Goal: Transaction & Acquisition: Purchase product/service

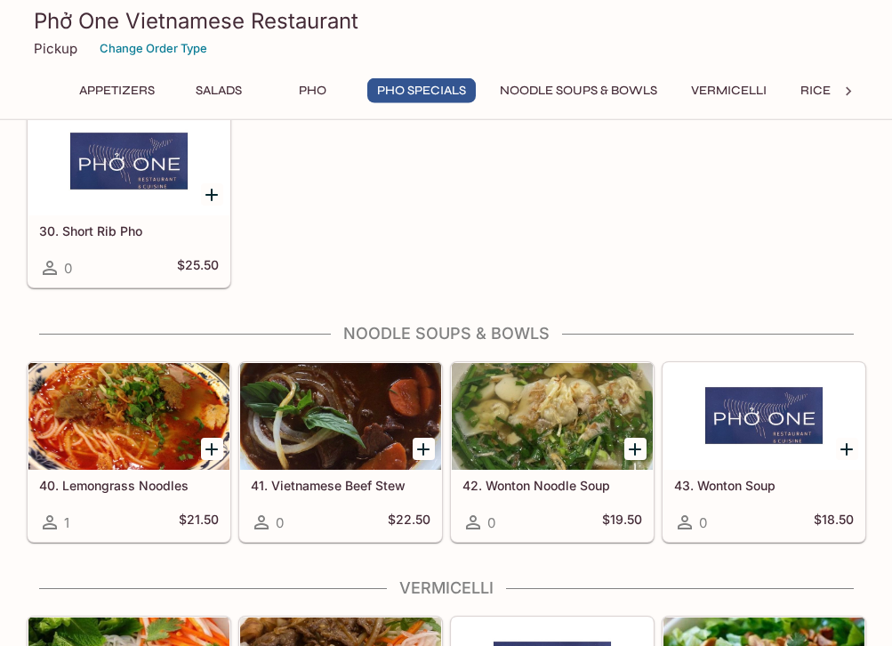
scroll to position [1542, 0]
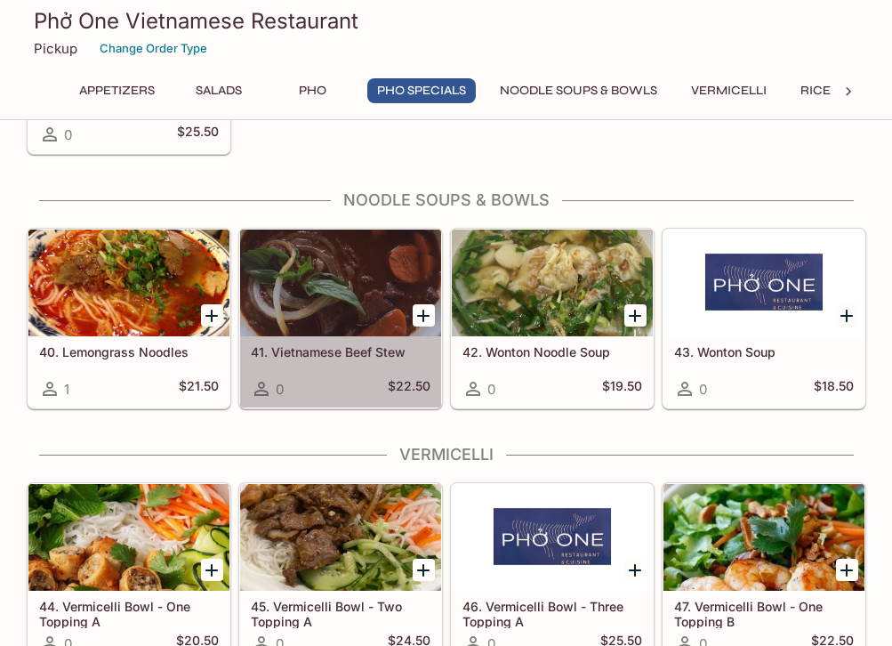
click at [286, 273] on div at bounding box center [340, 282] width 201 height 107
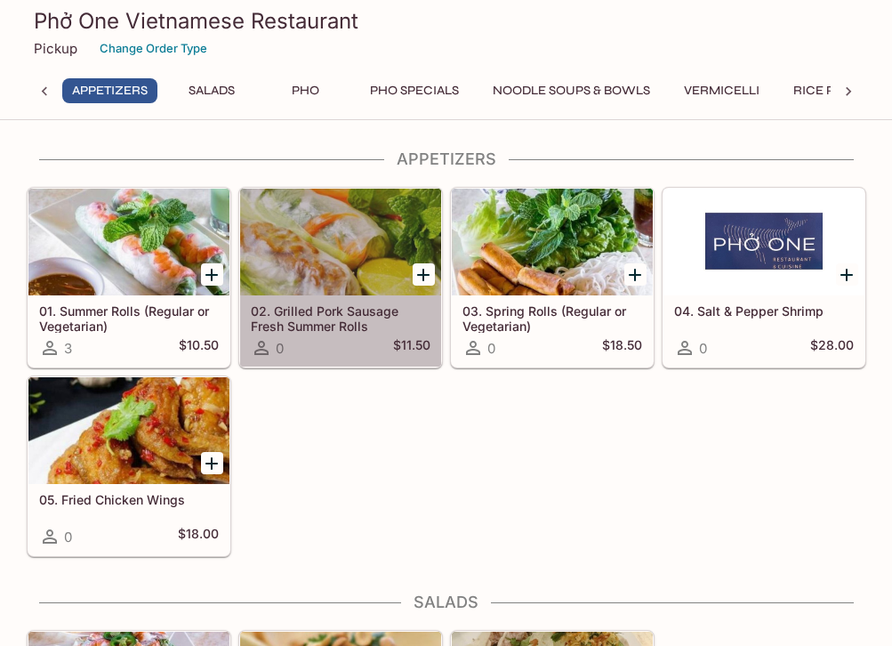
click at [269, 207] on div at bounding box center [340, 242] width 201 height 107
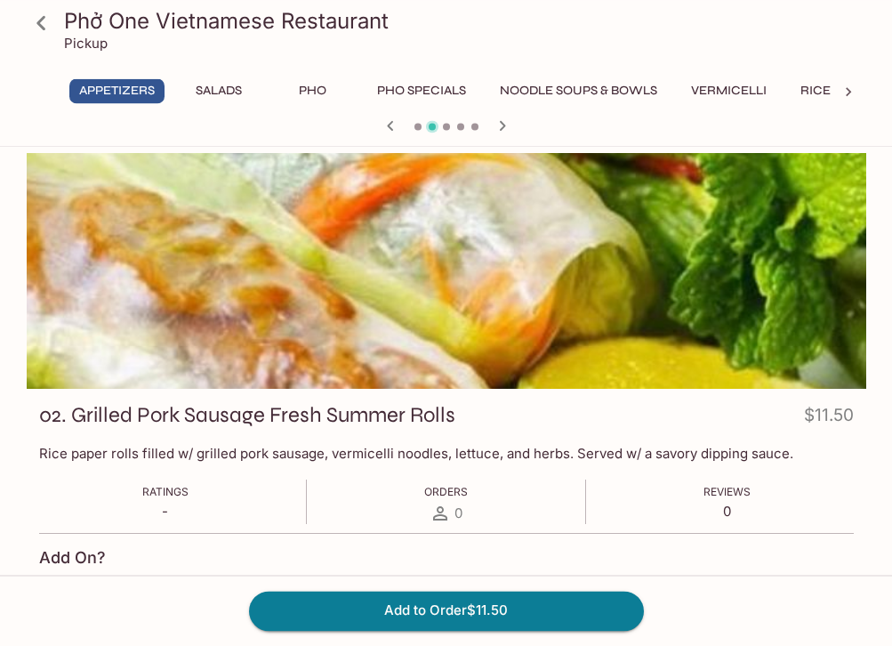
scroll to position [363, 0]
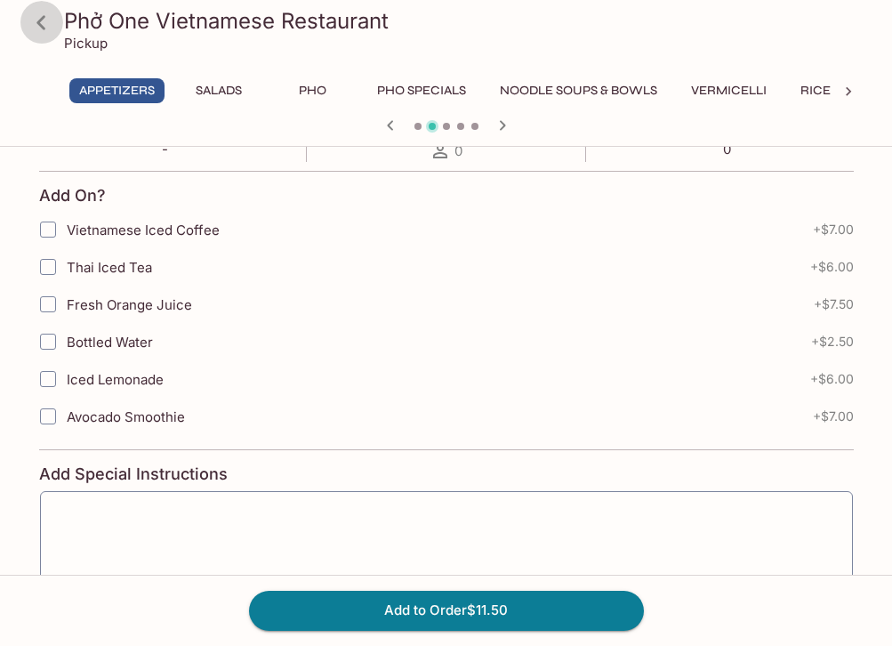
click at [41, 22] on icon at bounding box center [41, 22] width 31 height 31
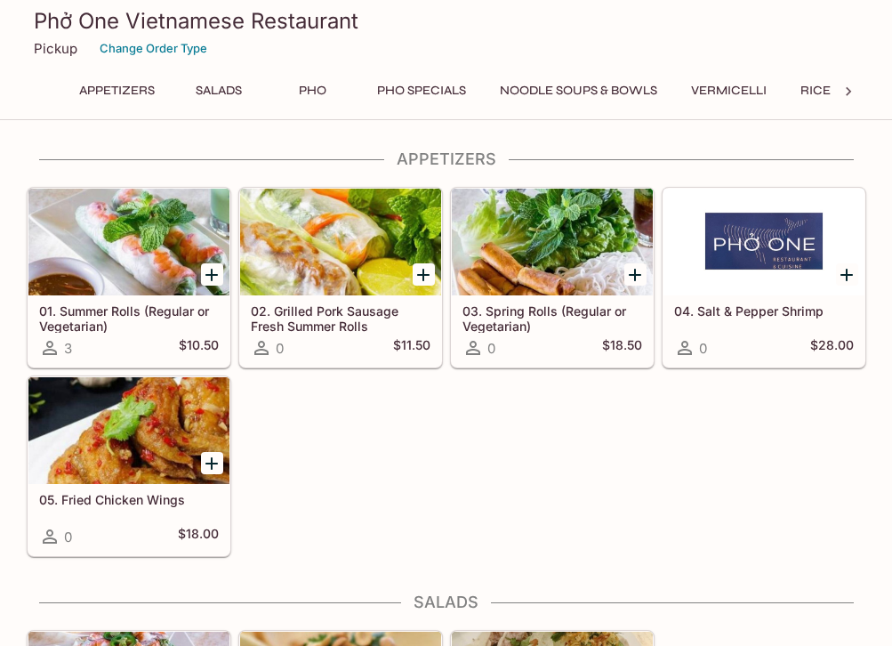
click at [41, 51] on p "Pickup" at bounding box center [56, 48] width 44 height 17
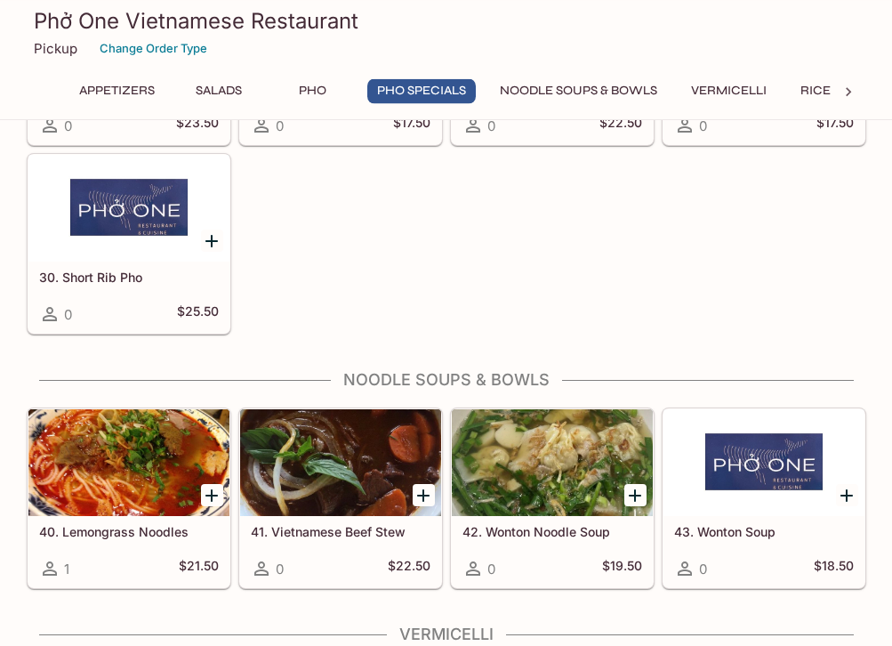
scroll to position [1452, 0]
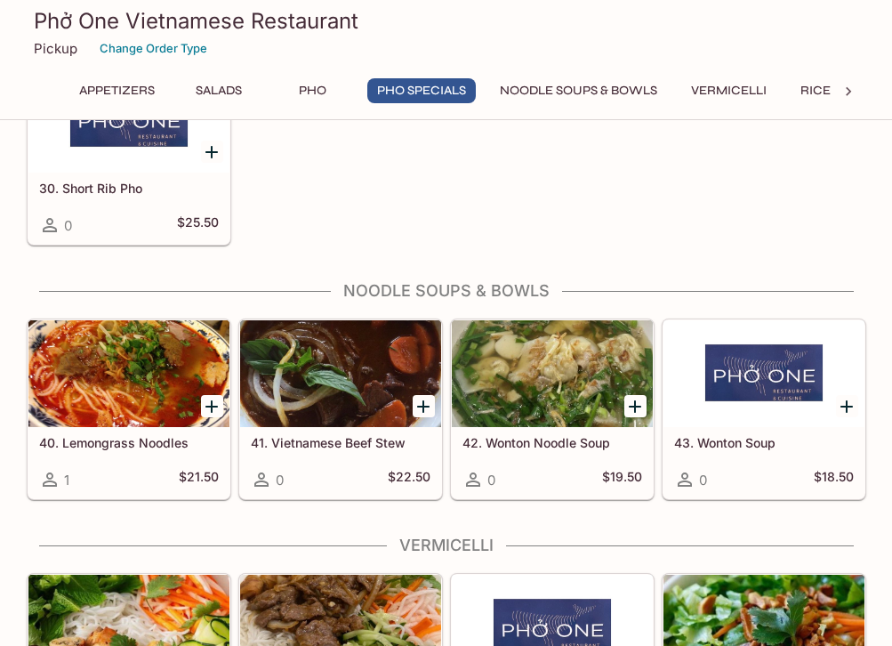
click at [121, 360] on div at bounding box center [128, 373] width 201 height 107
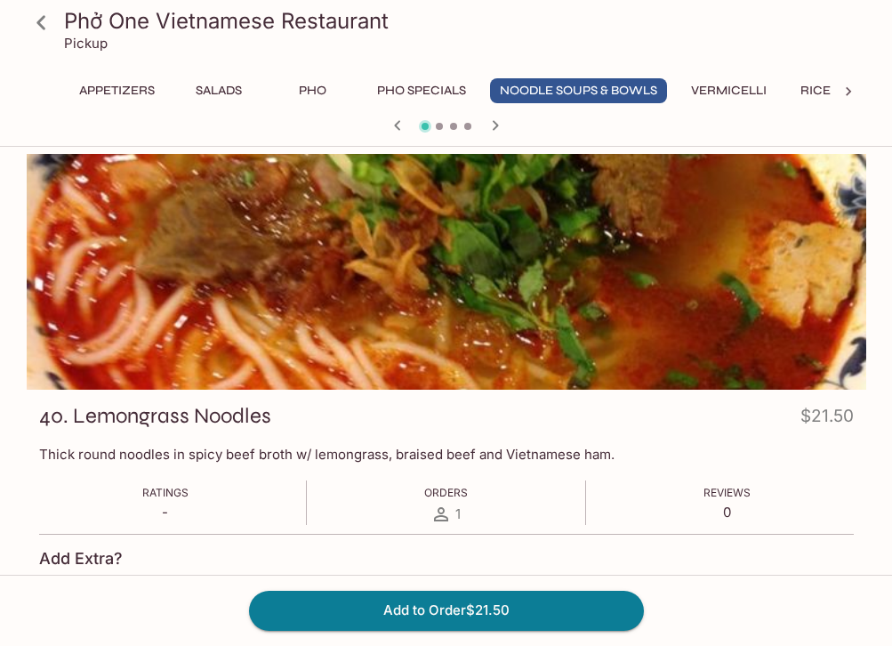
click at [36, 25] on icon at bounding box center [41, 22] width 31 height 31
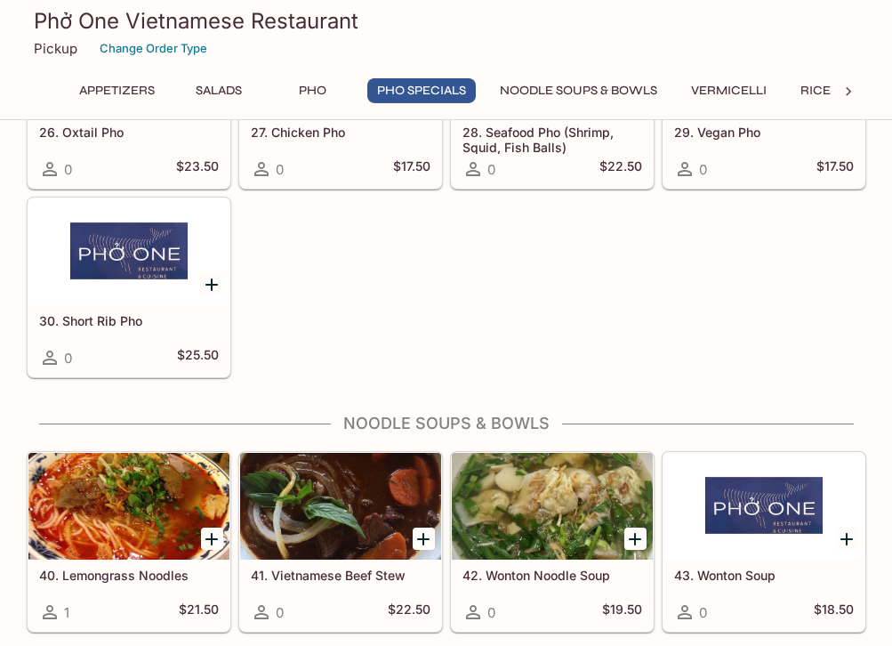
scroll to position [1452, 0]
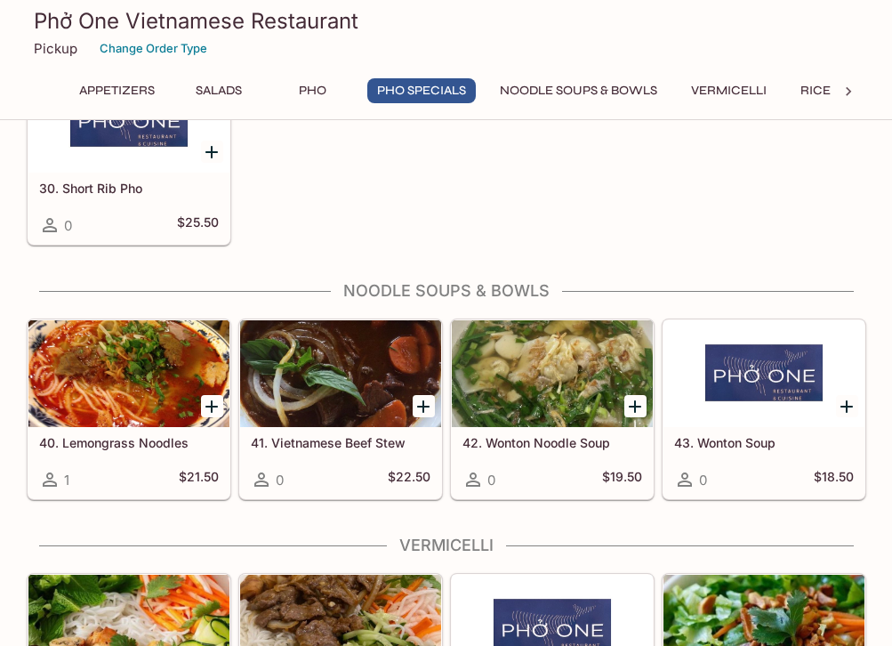
click at [318, 360] on div at bounding box center [340, 373] width 201 height 107
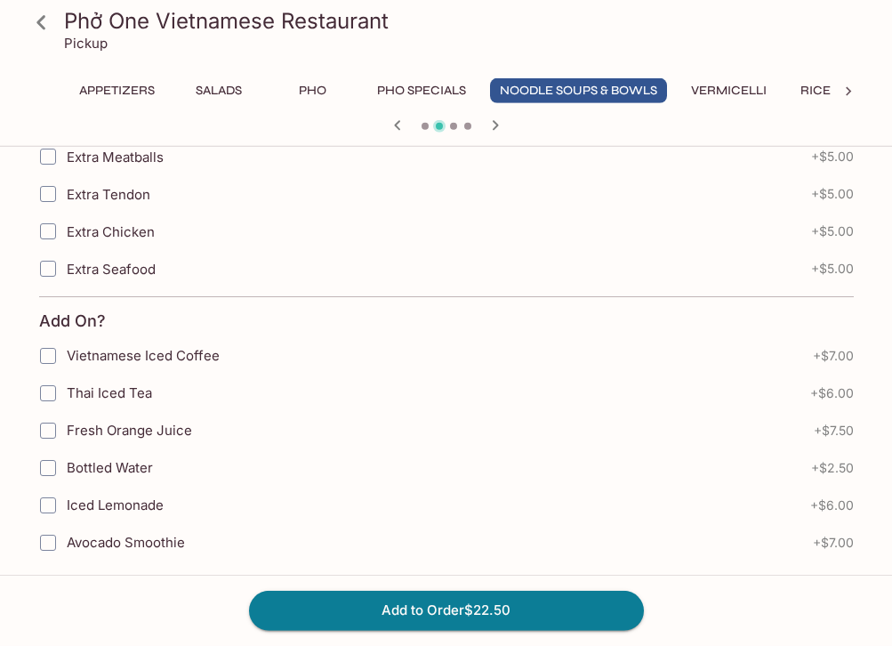
scroll to position [816, 0]
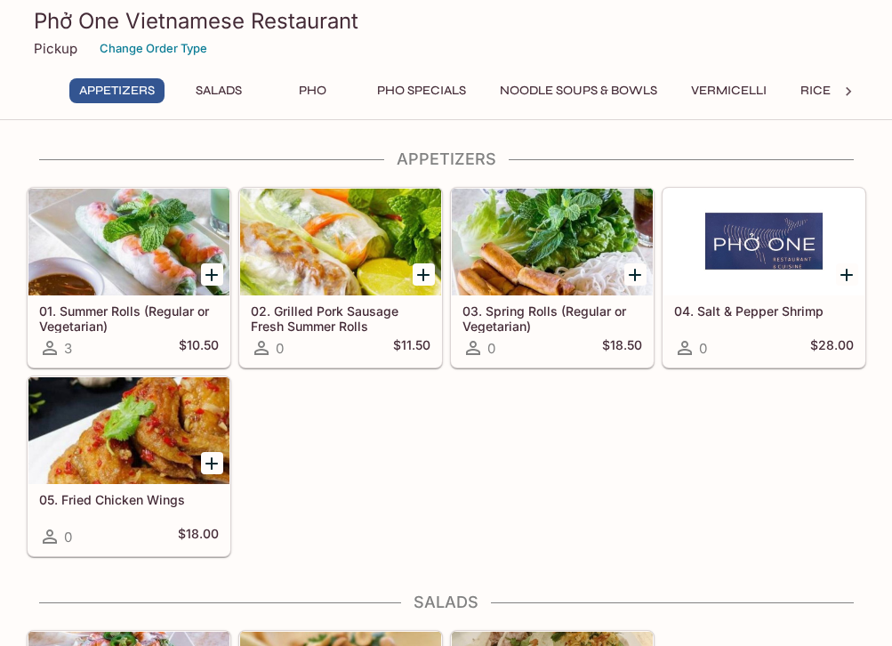
click at [319, 242] on div at bounding box center [340, 242] width 201 height 107
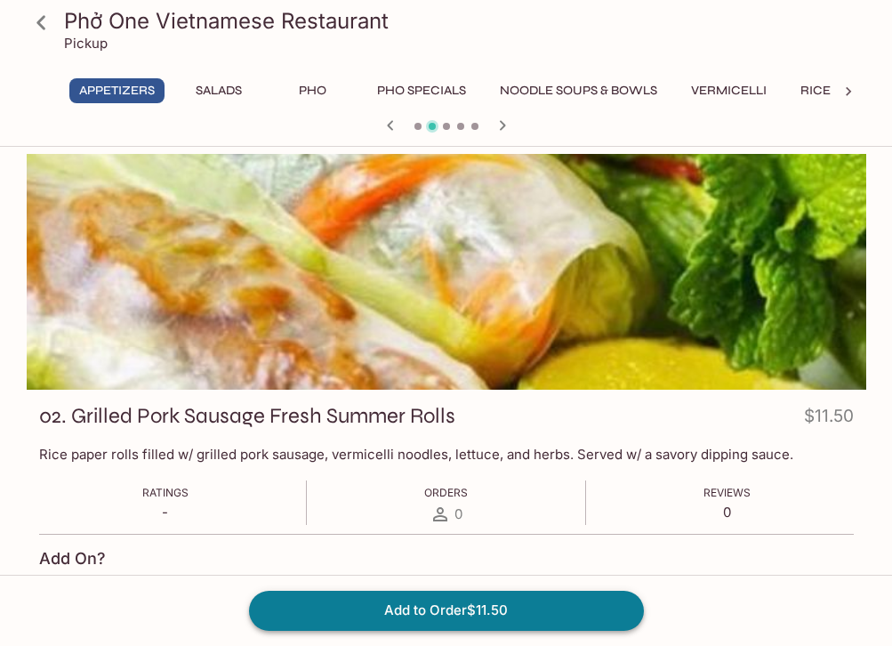
click at [437, 612] on button "Add to Order $11.50" at bounding box center [446, 610] width 395 height 39
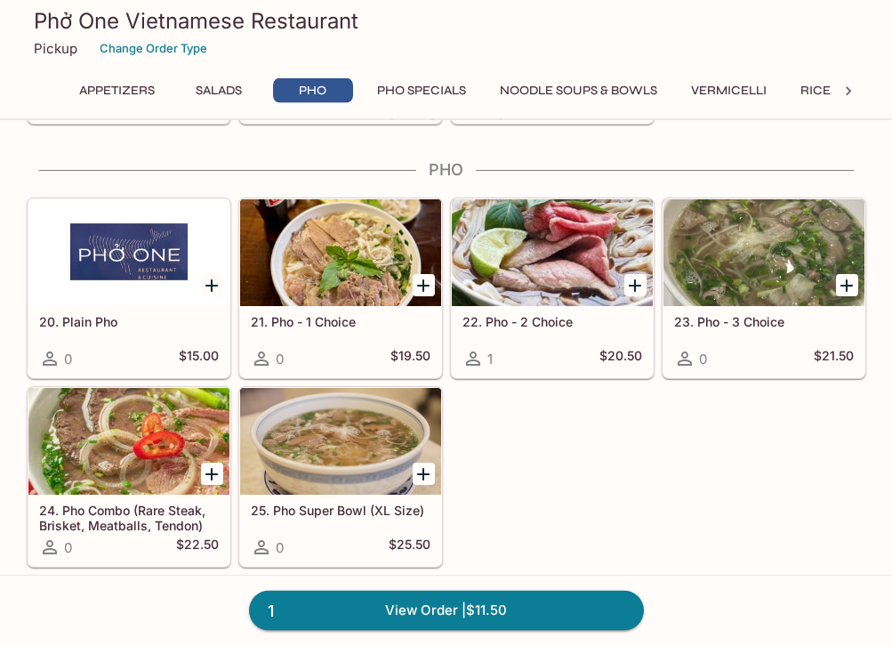
scroll to position [726, 0]
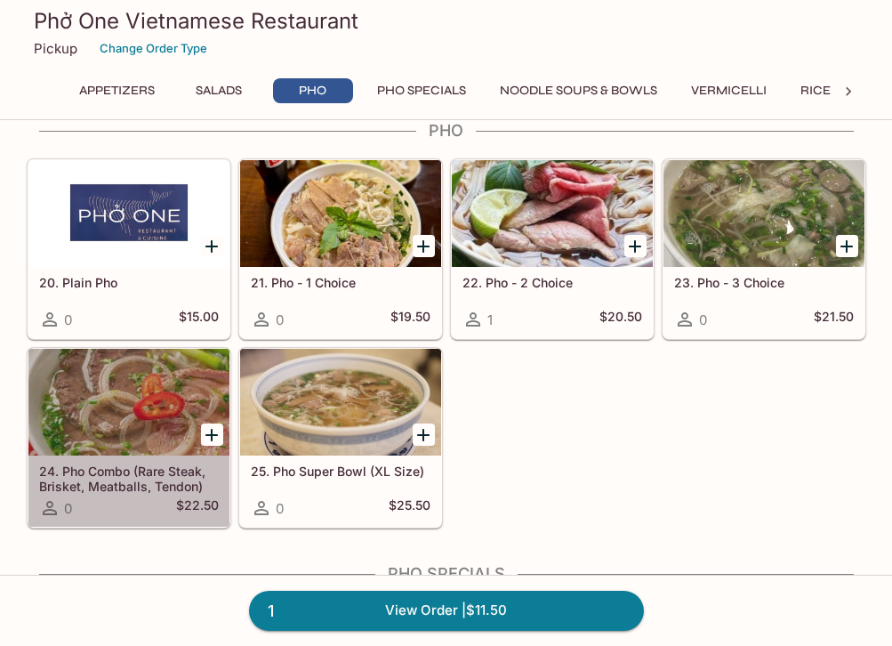
click at [82, 416] on div at bounding box center [128, 402] width 201 height 107
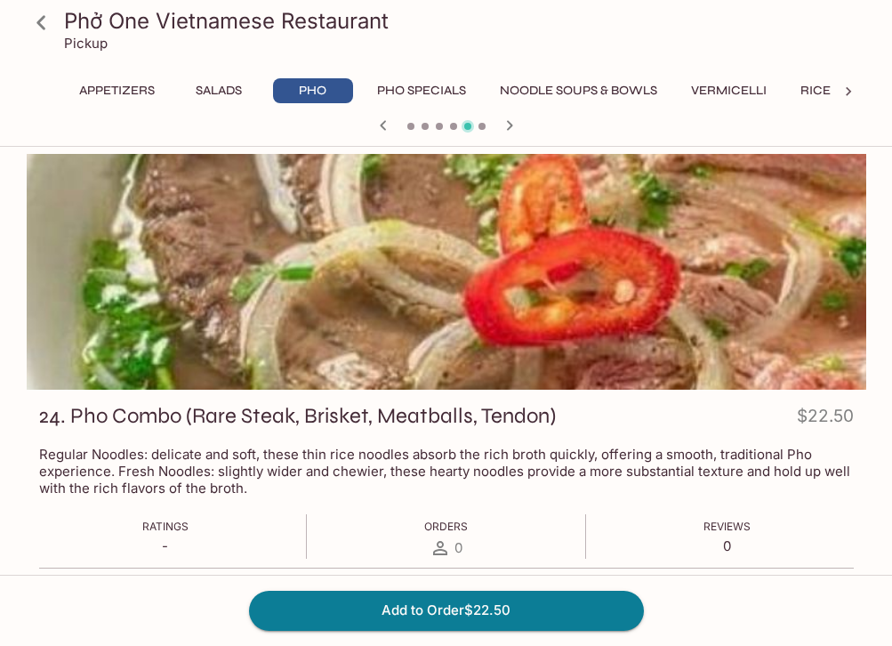
scroll to position [363, 0]
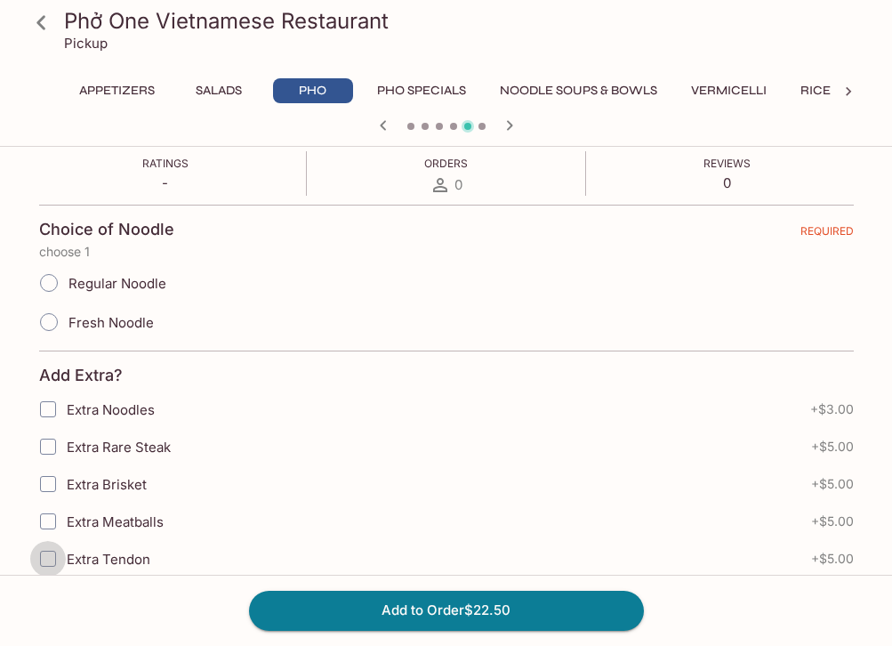
click at [50, 557] on input "Extra Tendon" at bounding box center [48, 559] width 36 height 36
checkbox input "true"
click at [54, 519] on input "Extra Meatballs" at bounding box center [48, 521] width 36 height 36
checkbox input "true"
click at [58, 486] on input "Extra Brisket" at bounding box center [48, 484] width 36 height 36
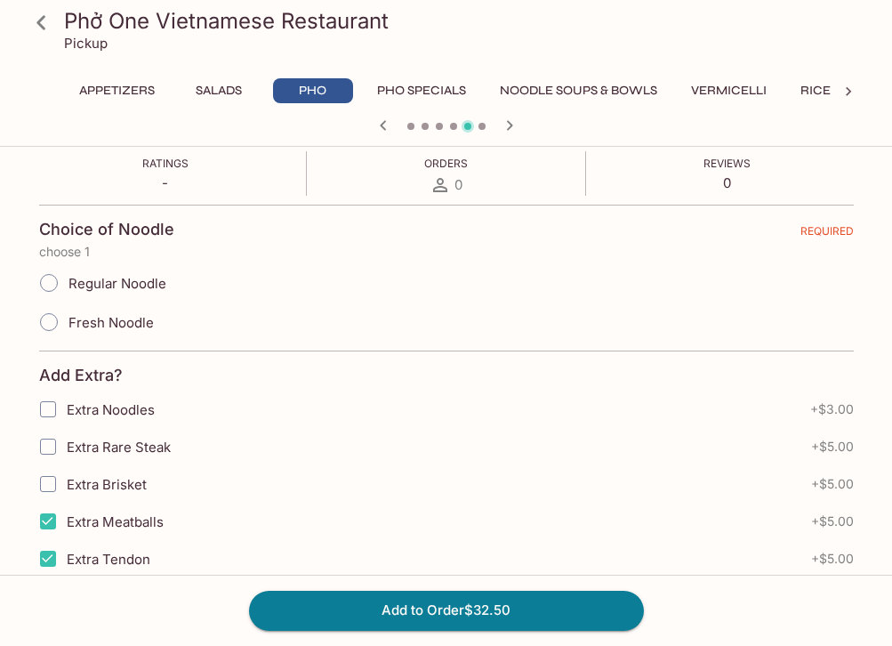
checkbox input "true"
click at [45, 447] on input "Extra Rare Steak" at bounding box center [48, 447] width 36 height 36
checkbox input "true"
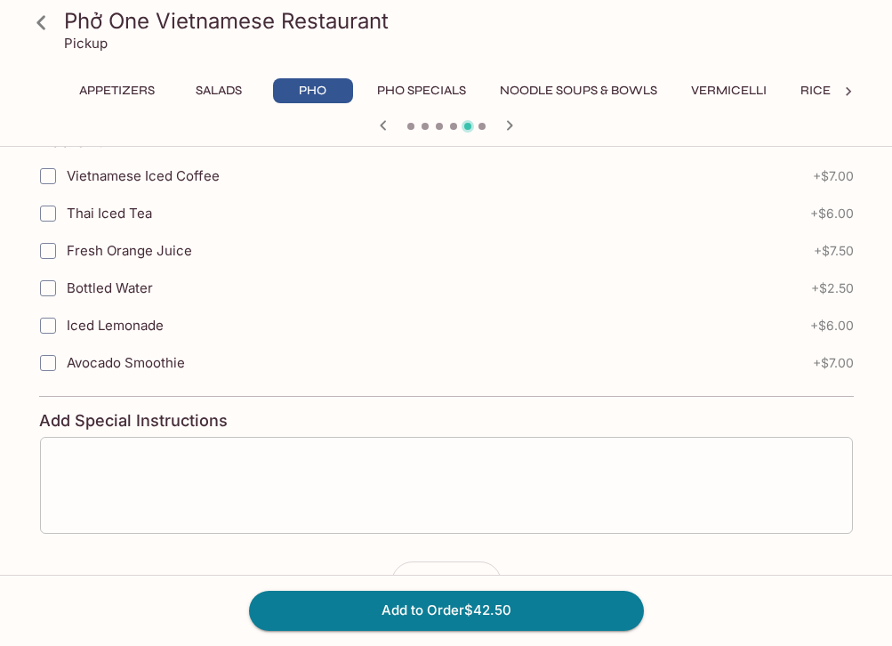
scroll to position [1270, 0]
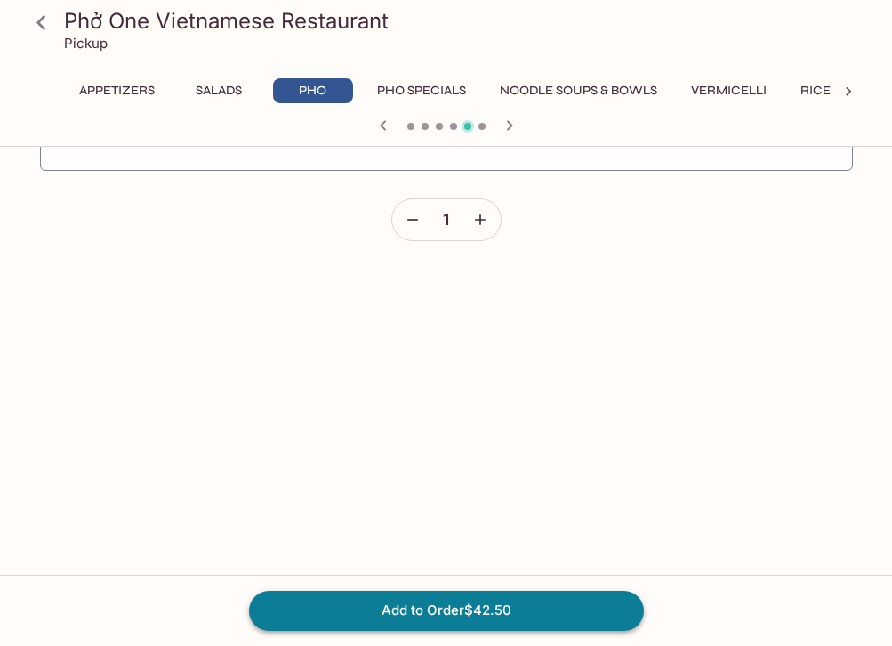
click at [405, 606] on button "Add to Order $42.50" at bounding box center [446, 610] width 395 height 39
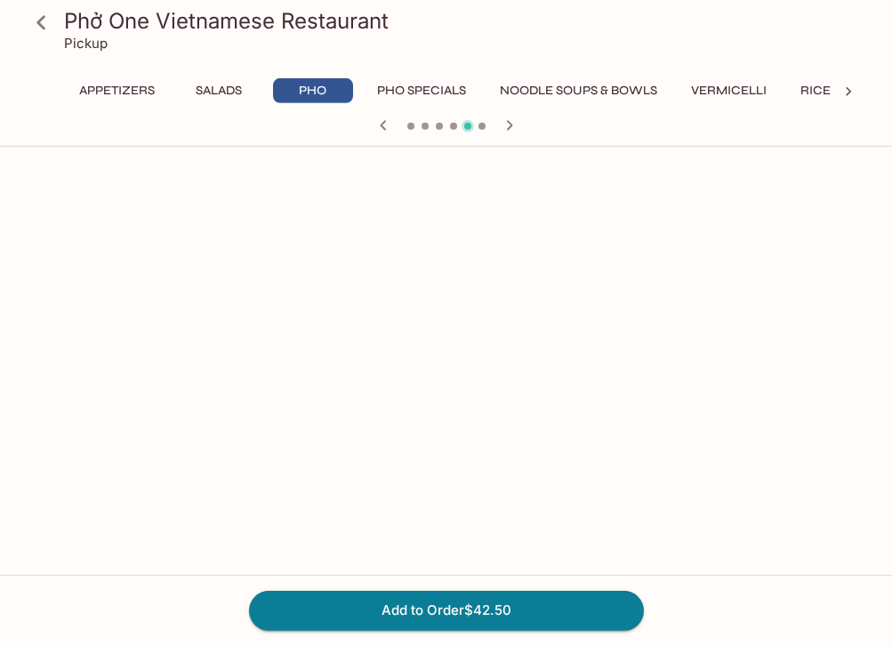
scroll to position [1636, 0]
click at [438, 618] on button "Add to Order $42.50" at bounding box center [446, 610] width 395 height 39
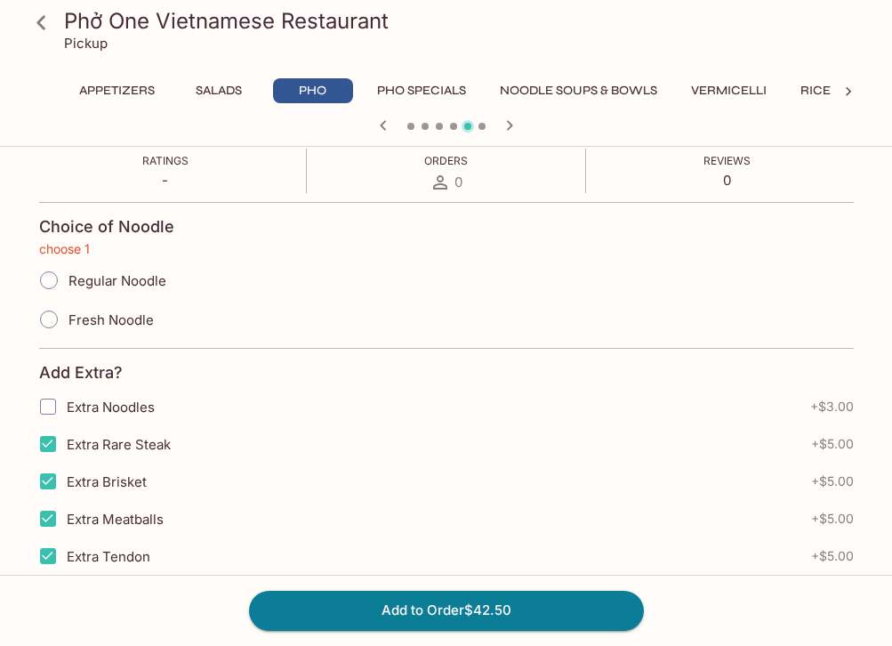
scroll to position [0, 0]
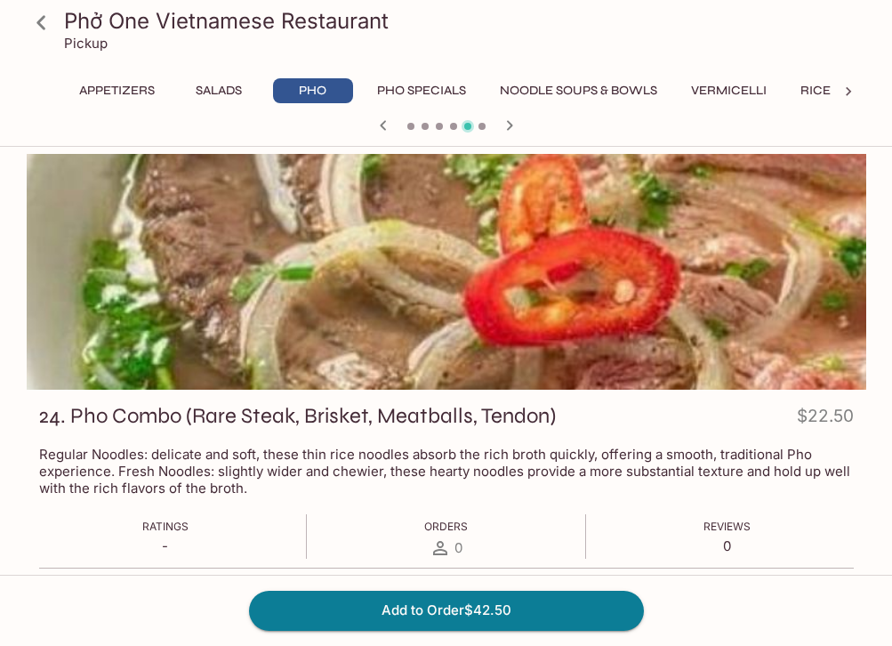
click at [510, 127] on icon "button" at bounding box center [509, 125] width 6 height 10
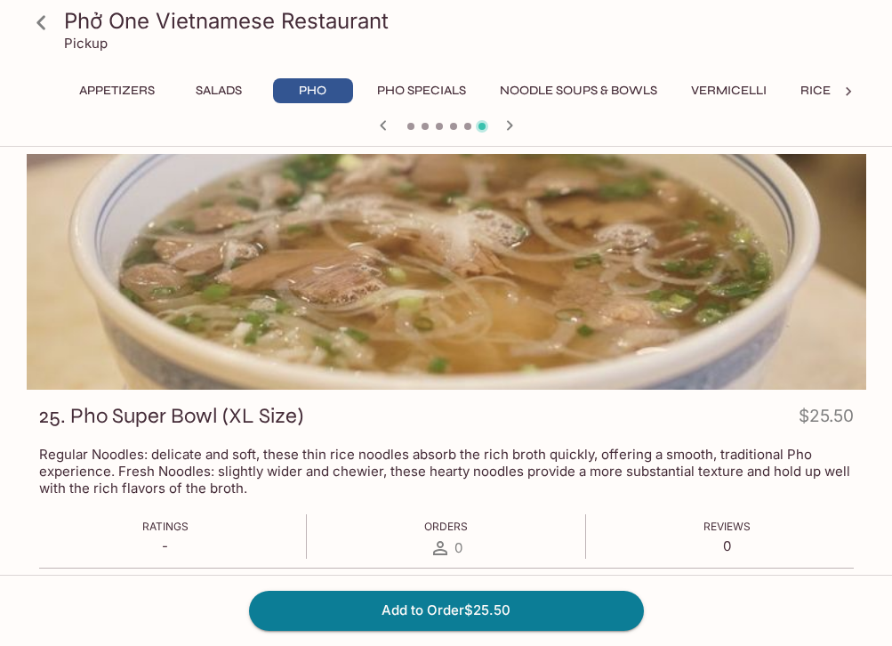
click at [510, 127] on icon "button" at bounding box center [509, 125] width 6 height 10
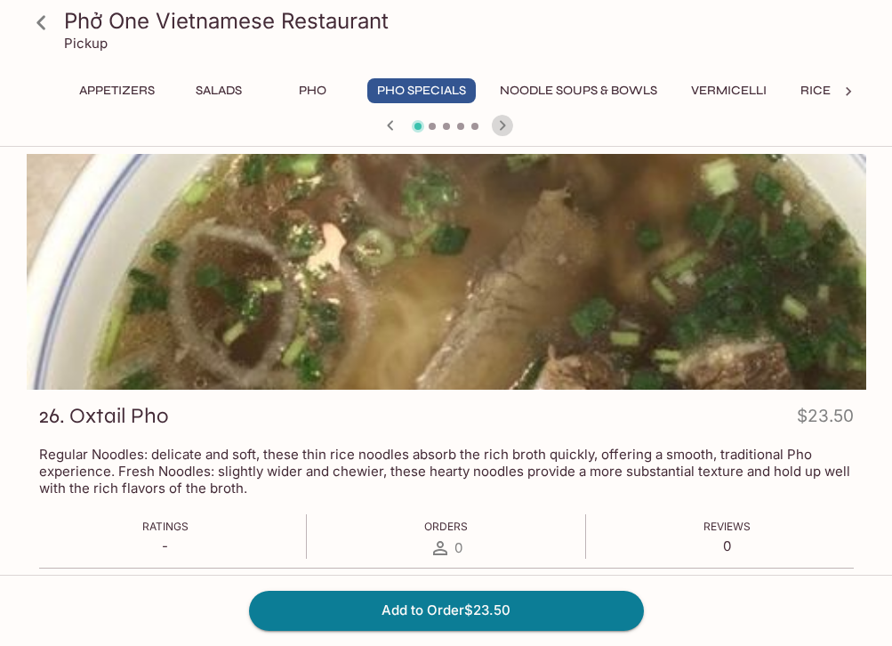
click at [510, 128] on icon "button" at bounding box center [502, 125] width 21 height 21
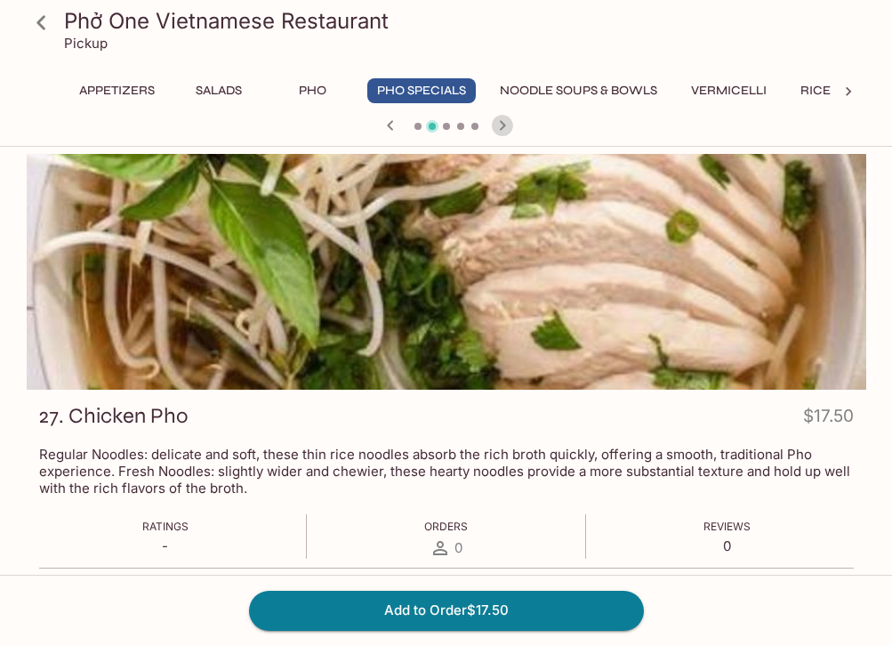
click at [510, 128] on icon "button" at bounding box center [502, 125] width 21 height 21
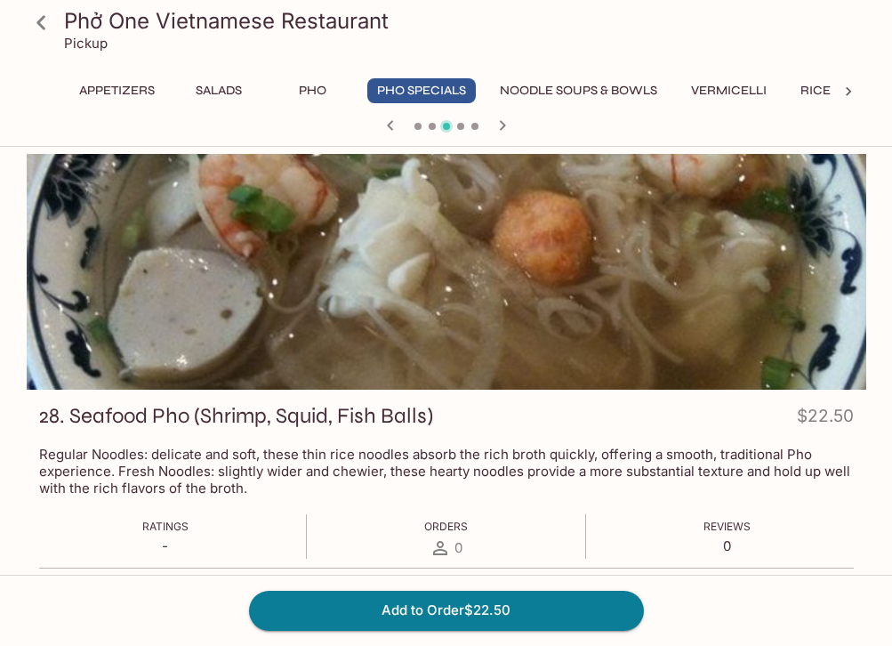
click at [510, 128] on icon "button" at bounding box center [502, 125] width 21 height 21
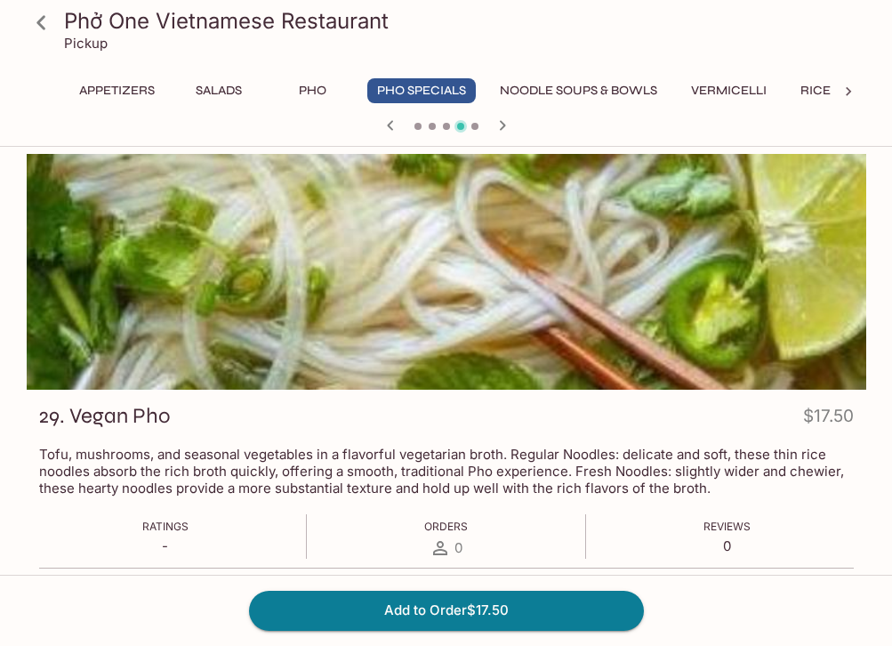
click at [510, 128] on icon "button" at bounding box center [502, 125] width 21 height 21
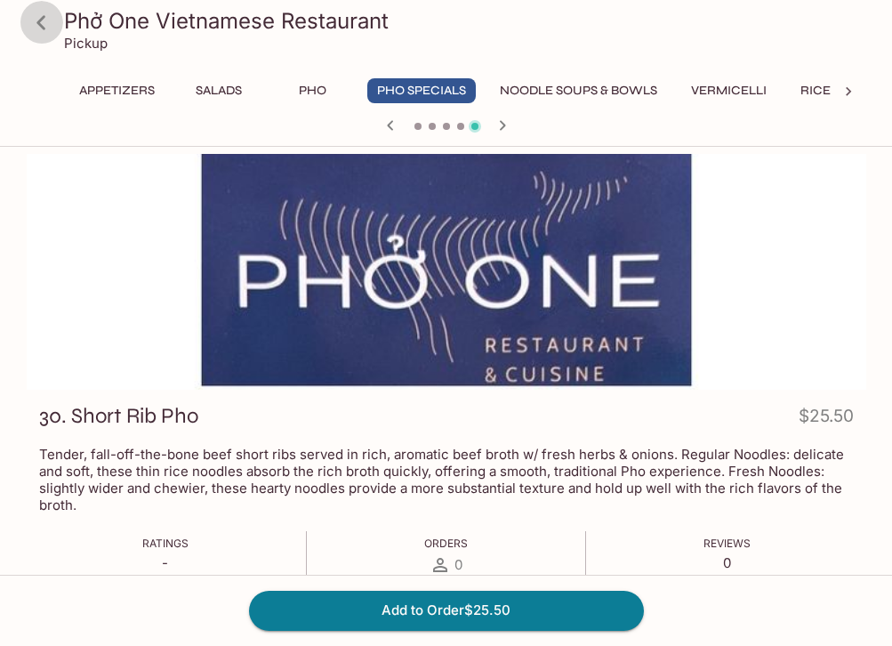
click at [50, 33] on icon at bounding box center [41, 22] width 31 height 31
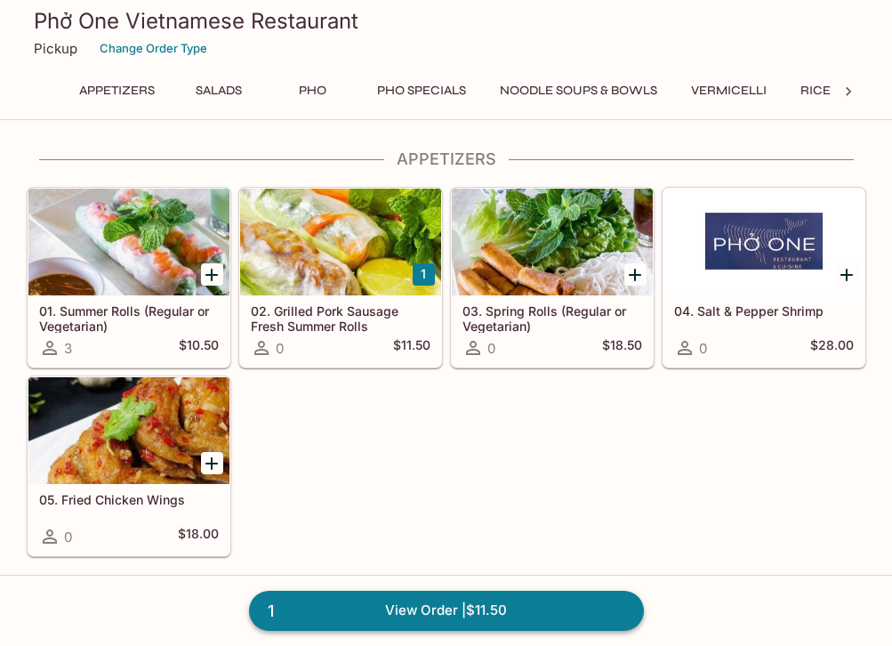
click at [391, 616] on link "1 View Order | $11.50" at bounding box center [446, 610] width 395 height 39
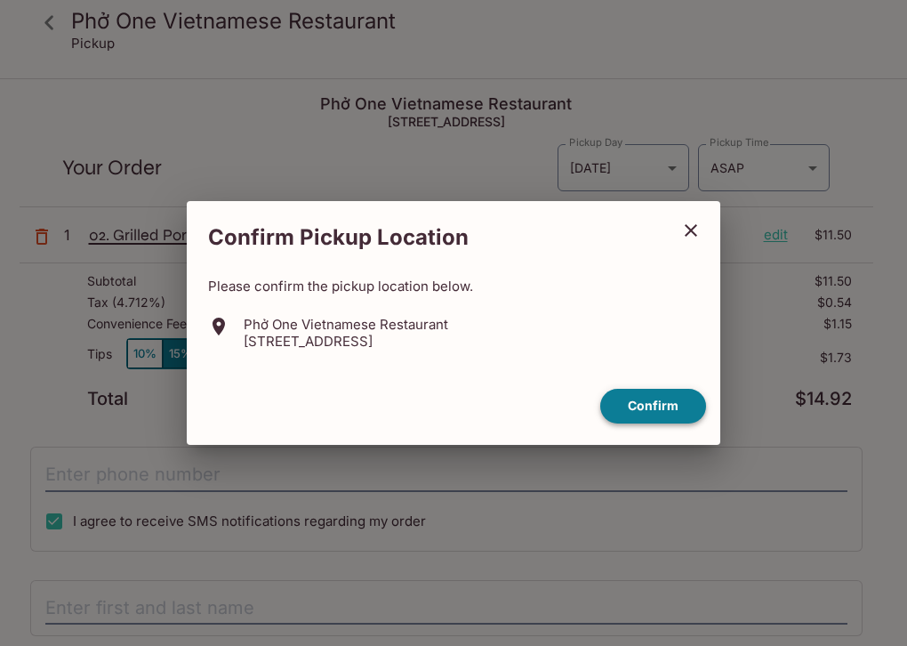
click at [653, 404] on button "Confirm" at bounding box center [653, 406] width 106 height 35
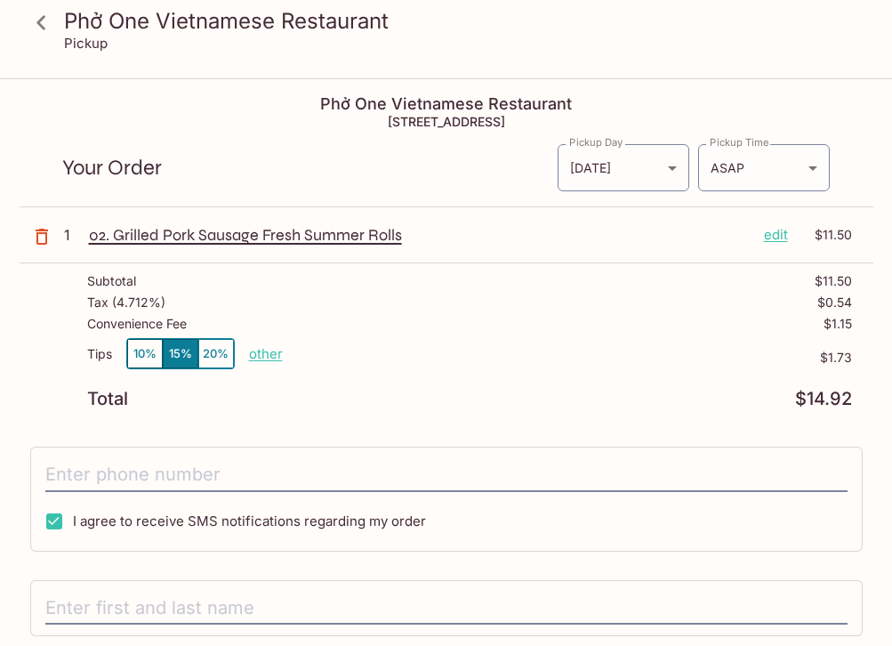
click at [41, 24] on icon at bounding box center [40, 22] width 9 height 14
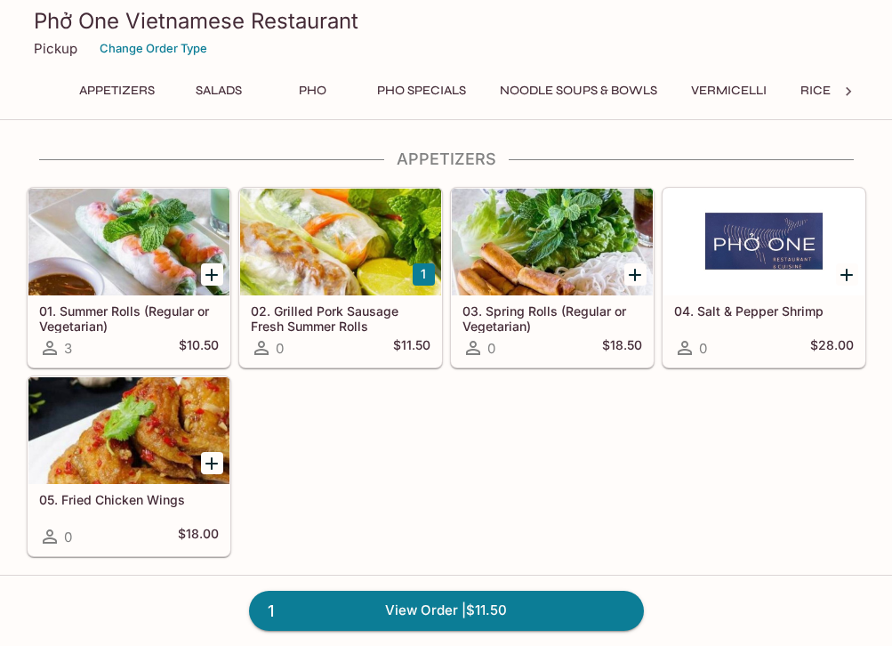
click at [404, 99] on button "Pho Specials" at bounding box center [421, 90] width 109 height 25
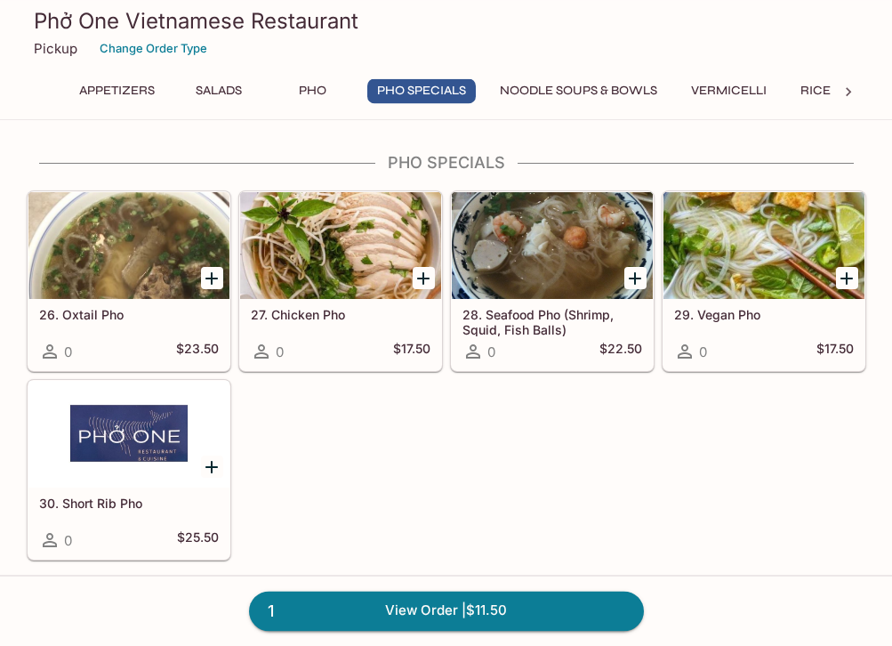
scroll to position [1138, 0]
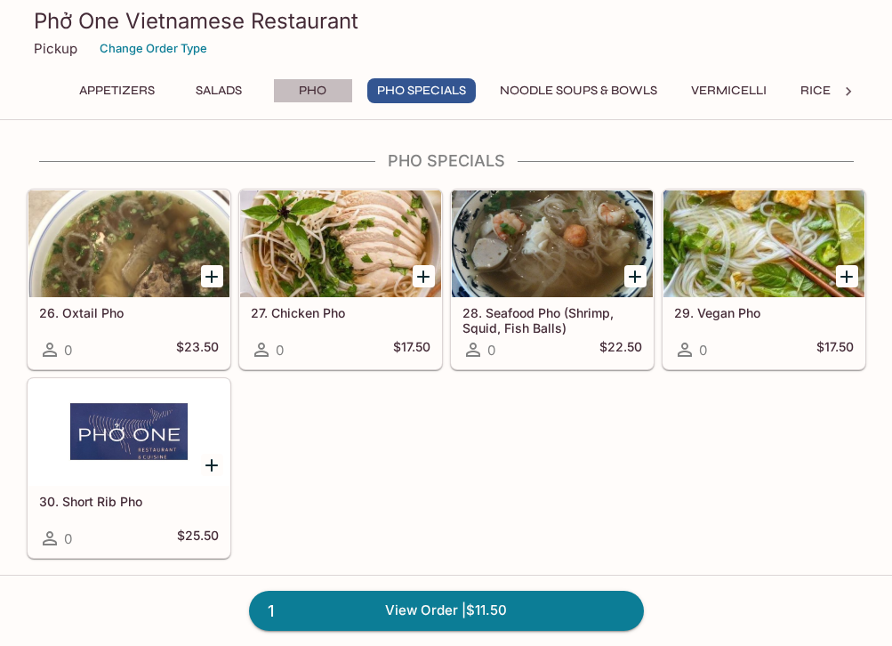
click at [309, 87] on button "Pho" at bounding box center [313, 90] width 80 height 25
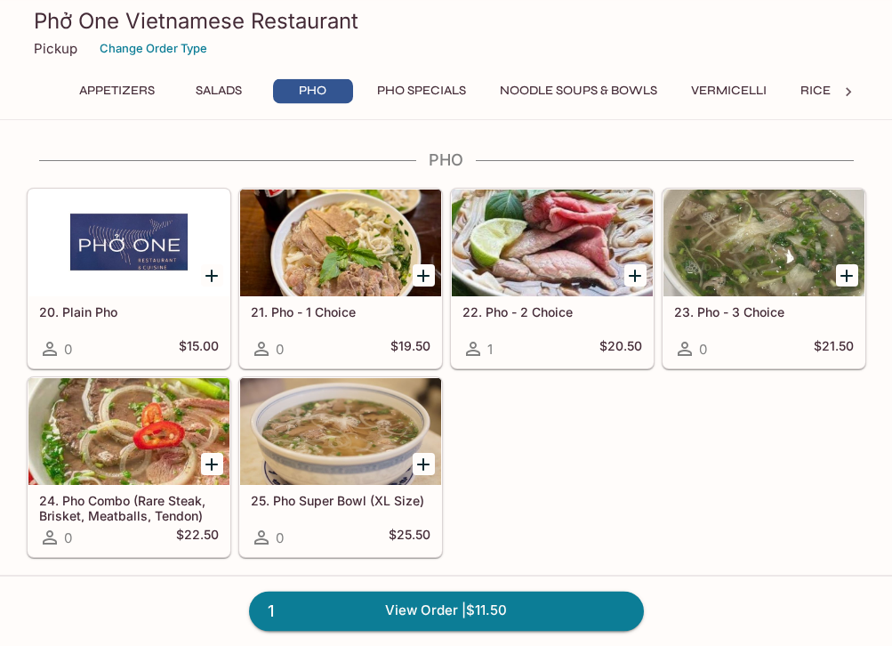
scroll to position [696, 0]
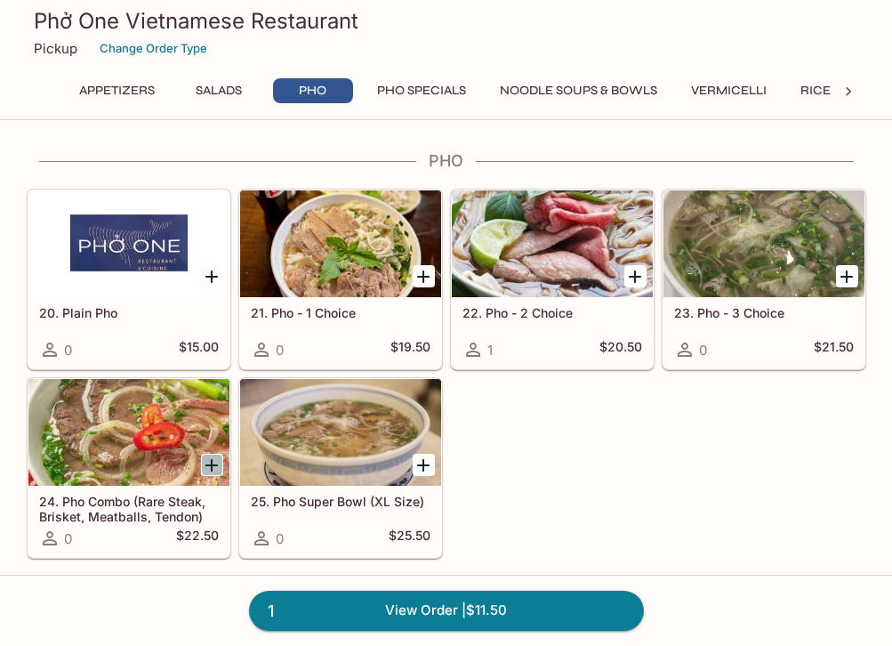
click at [207, 474] on icon "Add 24. Pho Combo (Rare Steak, Brisket, Meatballs, Tendon)" at bounding box center [211, 464] width 21 height 21
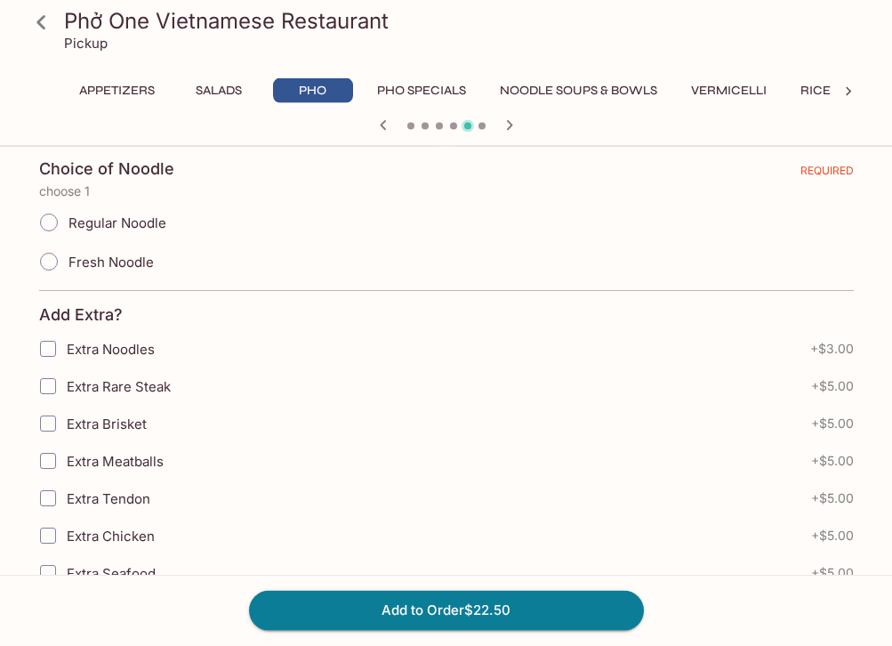
scroll to position [454, 0]
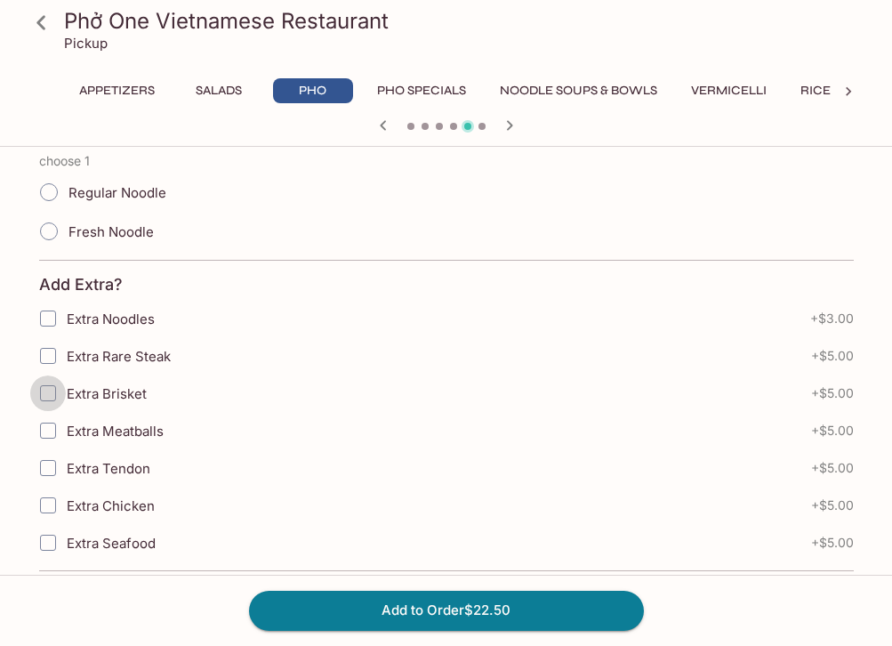
click at [54, 390] on input "Extra Brisket" at bounding box center [48, 393] width 36 height 36
checkbox input "true"
click at [51, 435] on input "Extra Meatballs" at bounding box center [48, 431] width 36 height 36
checkbox input "true"
click at [42, 471] on input "Extra Tendon" at bounding box center [48, 468] width 36 height 36
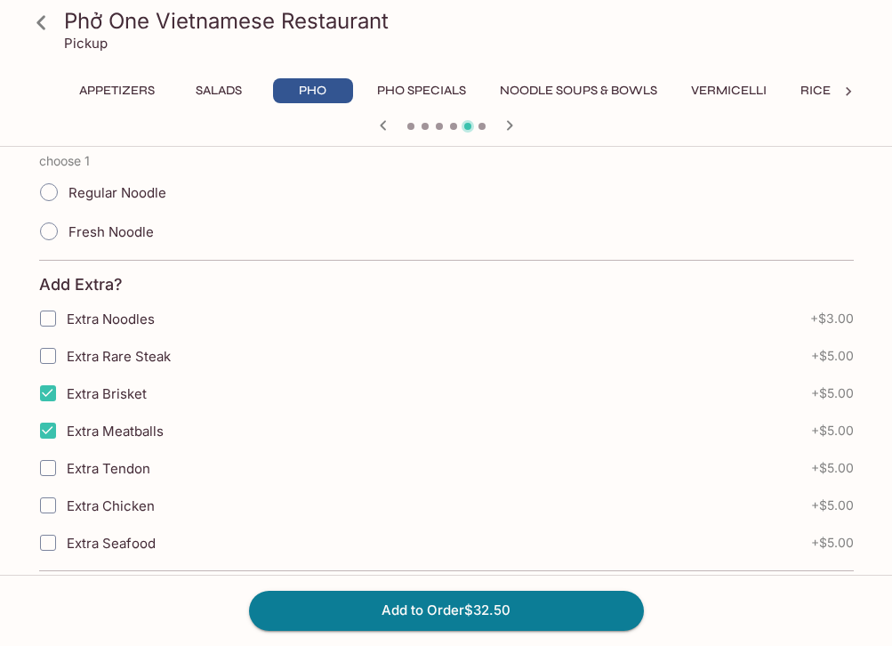
checkbox input "true"
click at [47, 356] on input "Extra Rare Steak" at bounding box center [48, 356] width 36 height 36
checkbox input "true"
click at [464, 600] on button "Add to Order $42.50" at bounding box center [446, 610] width 395 height 39
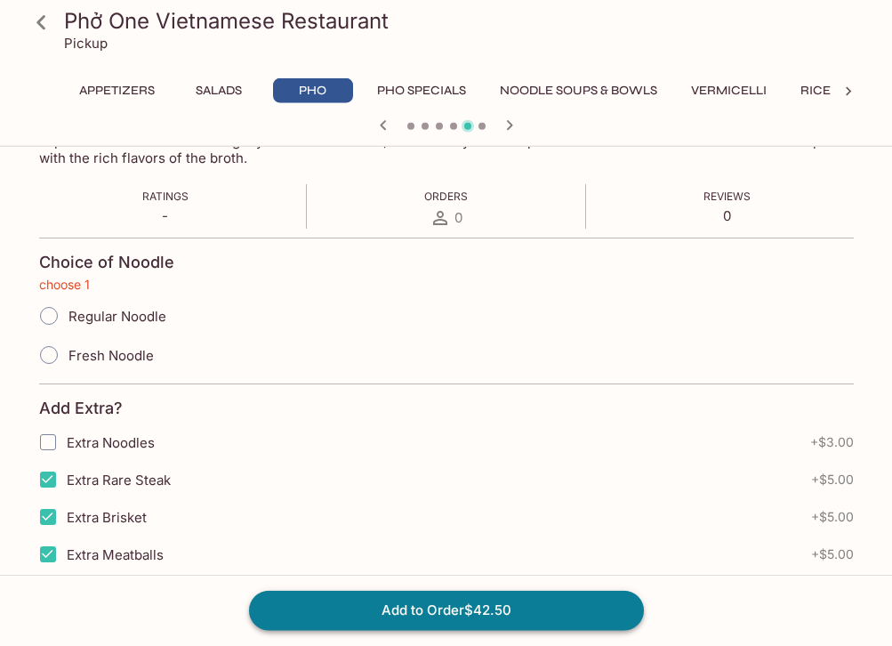
scroll to position [329, 0]
click at [42, 319] on input "Regular Noodle" at bounding box center [48, 316] width 37 height 37
radio input "true"
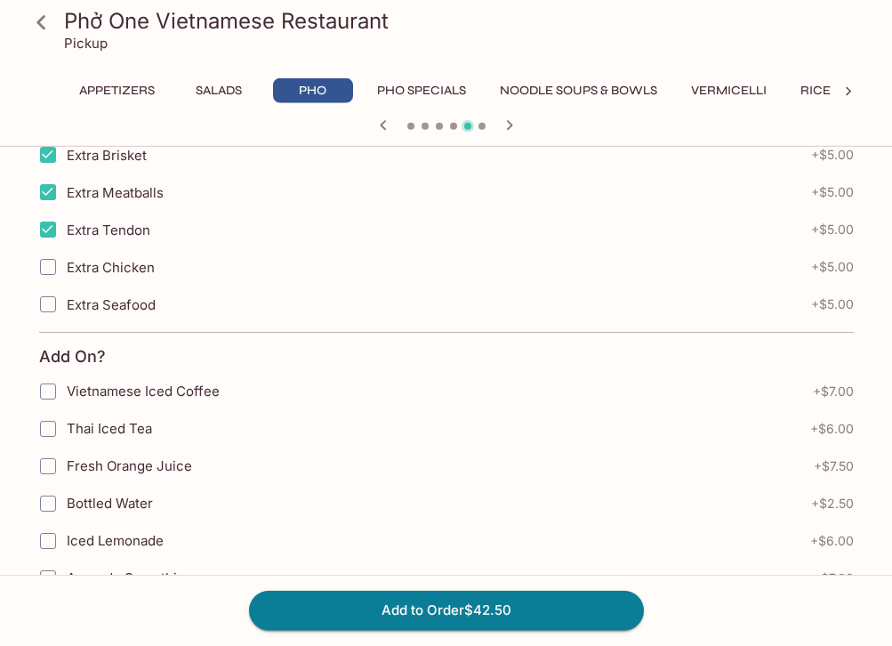
scroll to position [1146, 0]
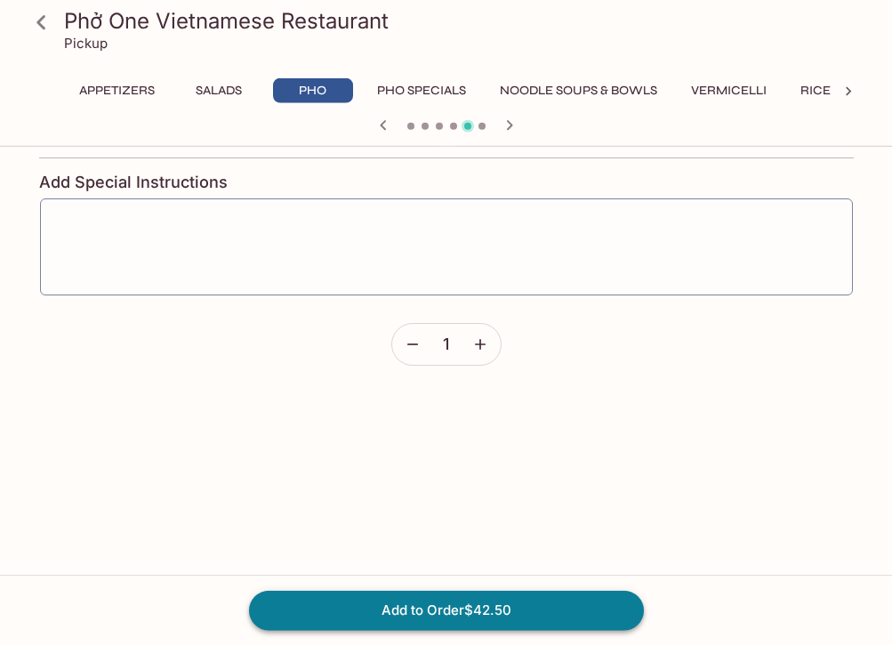
click at [495, 599] on button "Add to Order $42.50" at bounding box center [446, 610] width 395 height 39
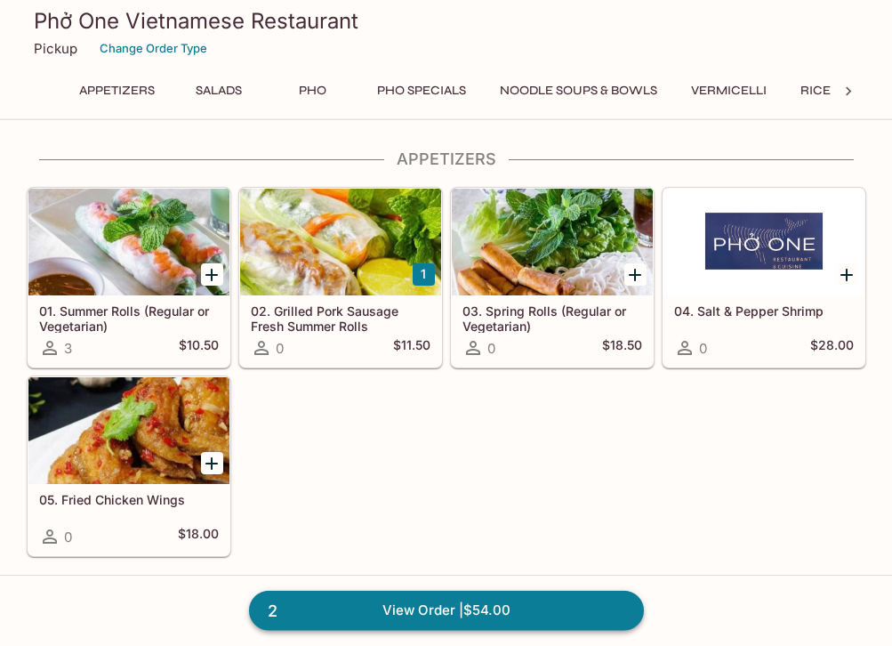
click at [437, 599] on link "2 View Order | $54.00" at bounding box center [446, 610] width 395 height 39
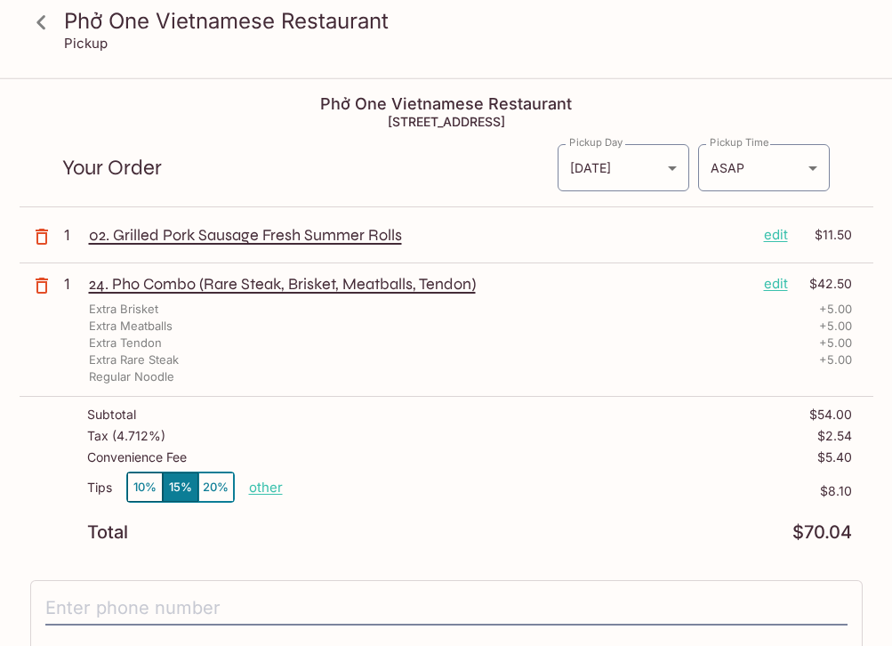
click at [771, 234] on p "edit" at bounding box center [776, 235] width 24 height 20
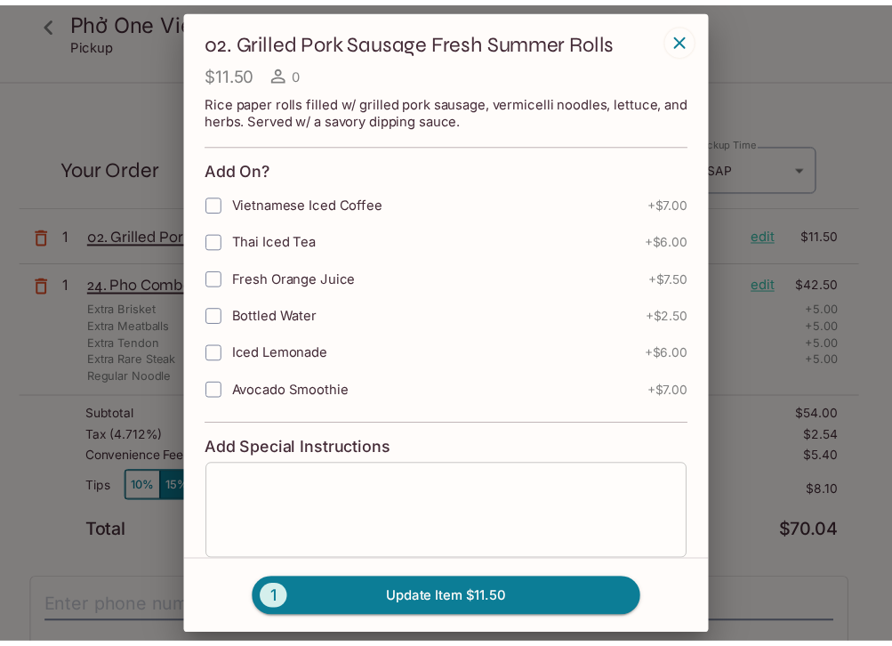
scroll to position [168, 0]
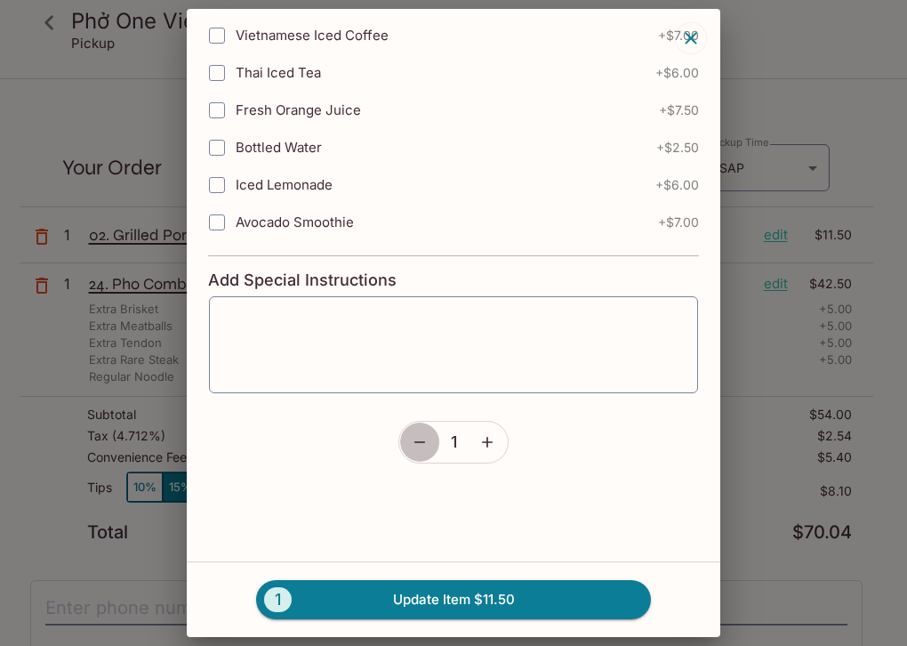
click at [411, 441] on icon "button" at bounding box center [420, 442] width 18 height 18
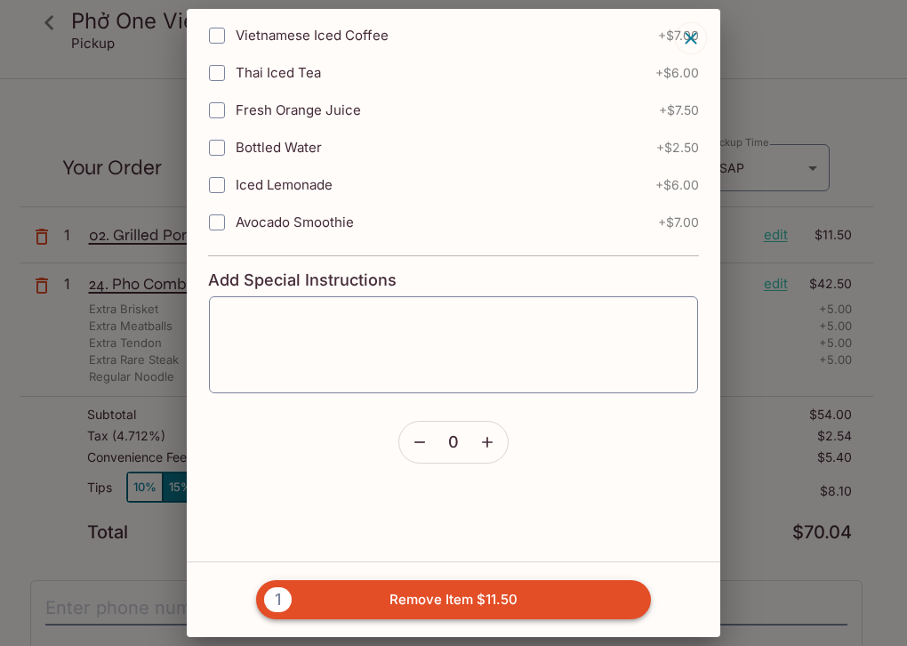
click at [471, 604] on button "1 Remove Item $11.50" at bounding box center [453, 599] width 395 height 39
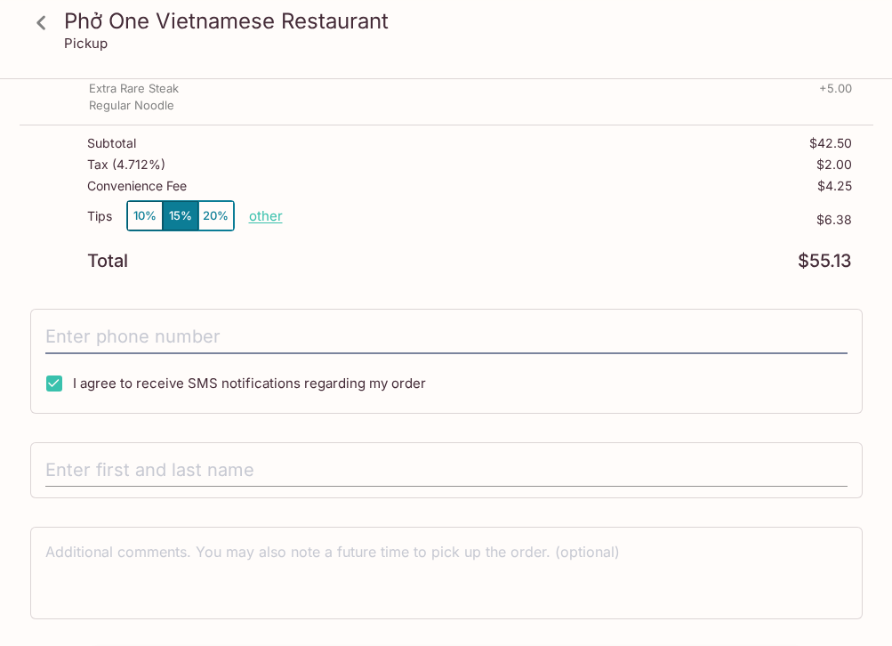
scroll to position [269, 0]
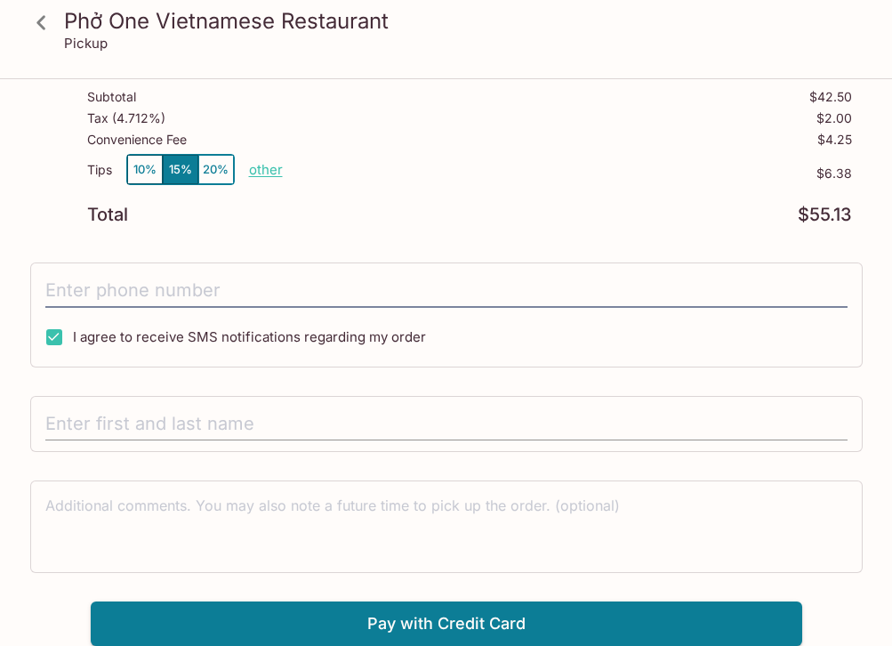
click at [332, 421] on input "text" at bounding box center [446, 424] width 802 height 34
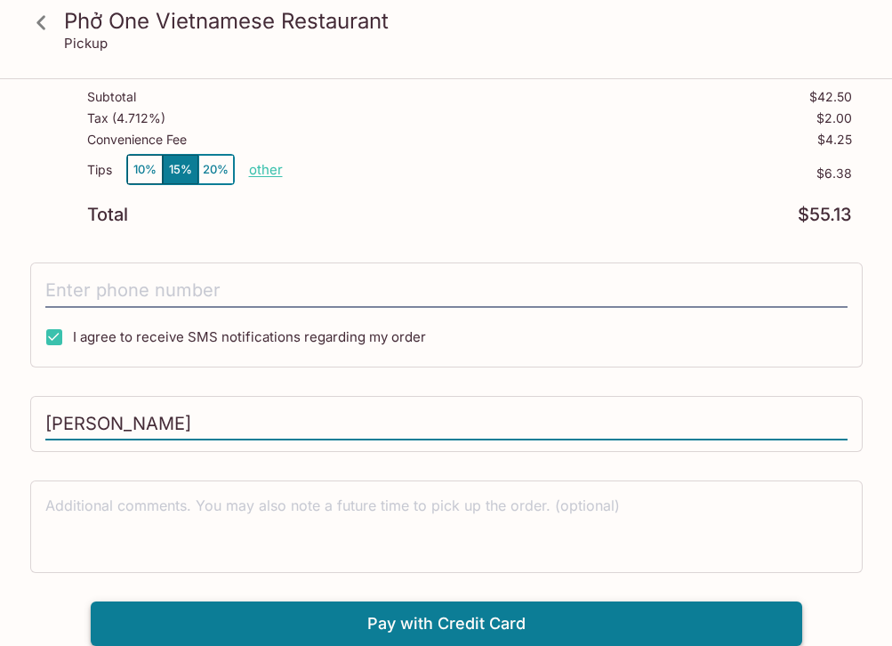
type input "[PERSON_NAME]"
click at [433, 618] on button "Pay with Credit Card" at bounding box center [447, 623] width 712 height 44
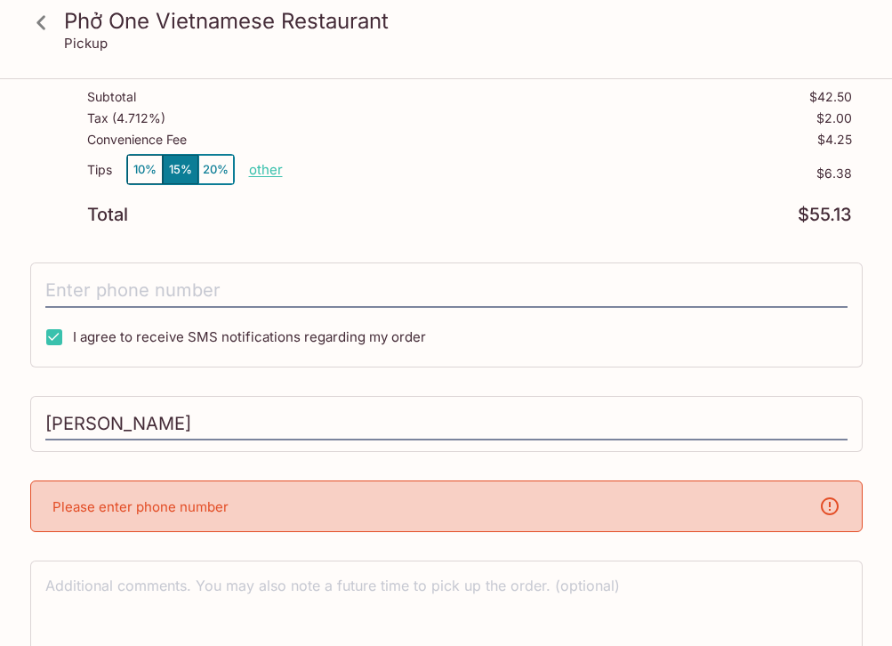
click at [197, 516] on div "Please enter phone number" at bounding box center [446, 506] width 832 height 52
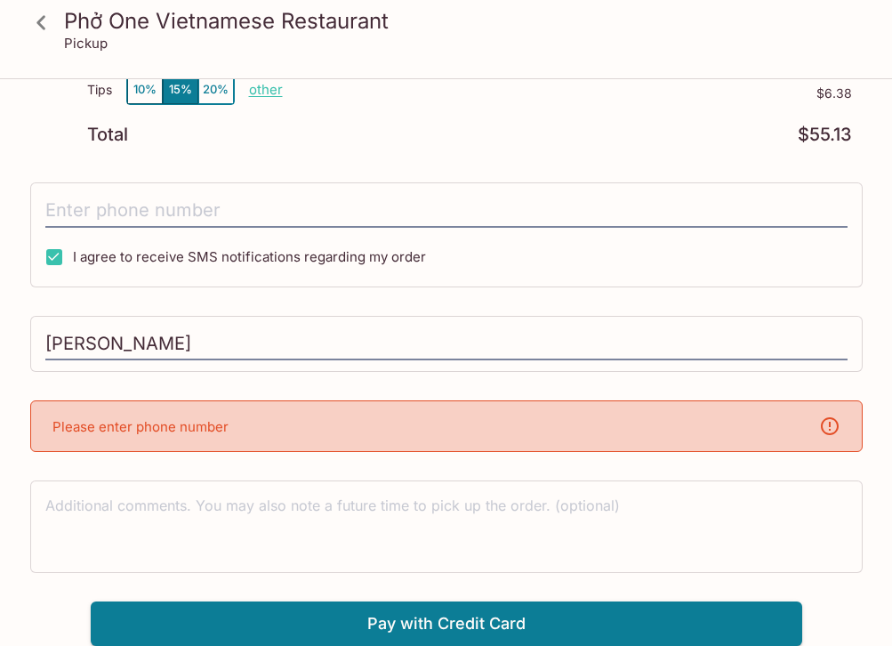
click at [307, 404] on div "Please enter phone number" at bounding box center [446, 426] width 832 height 52
click at [260, 212] on input "tel" at bounding box center [446, 211] width 802 height 34
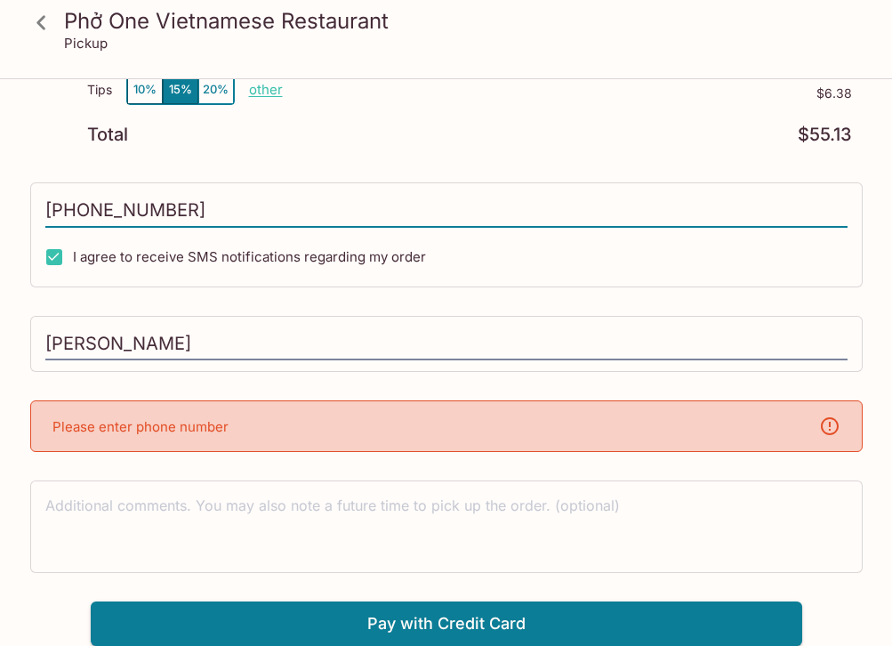
scroll to position [269, 0]
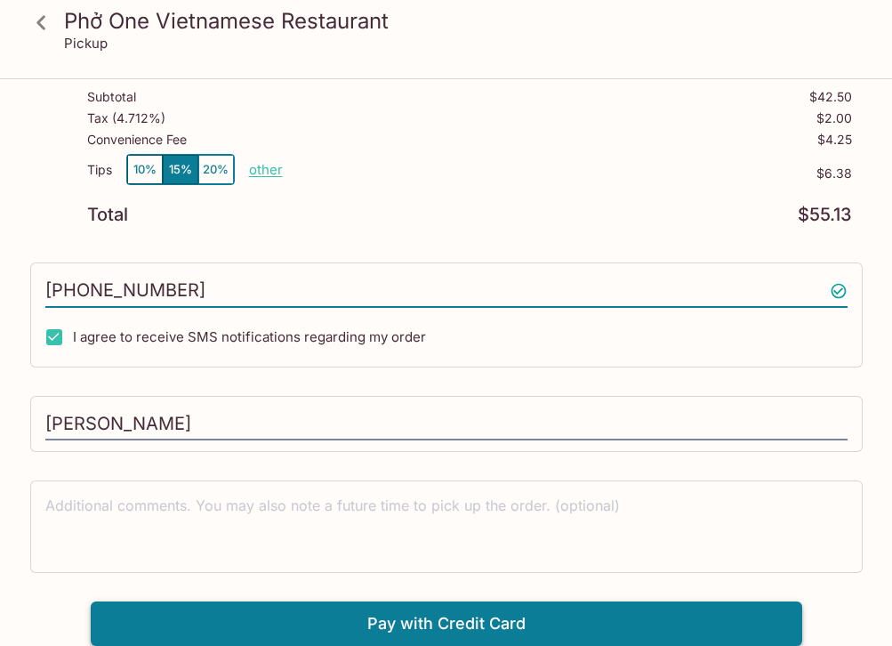
type input "[PHONE_NUMBER]"
drag, startPoint x: 419, startPoint y: 618, endPoint x: 397, endPoint y: 559, distance: 63.6
click at [418, 619] on button "Pay with Credit Card" at bounding box center [447, 623] width 712 height 44
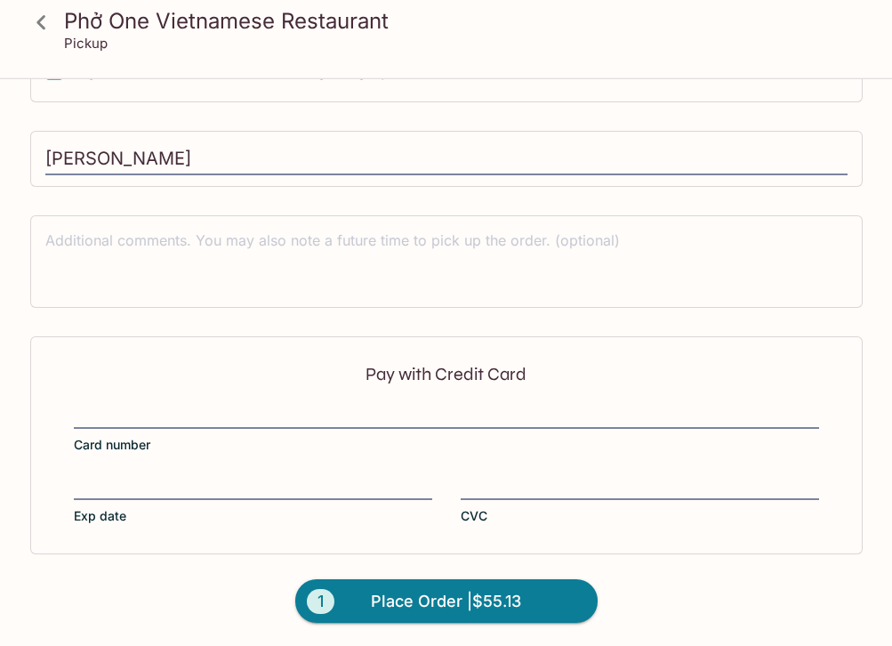
scroll to position [535, 0]
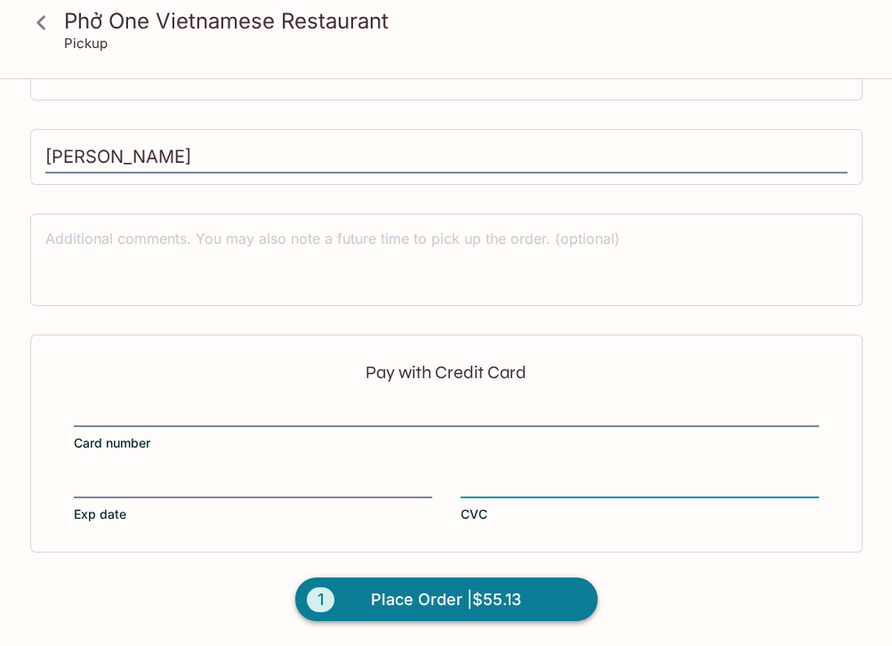
click at [476, 600] on span "Place Order | $55.13" at bounding box center [446, 599] width 150 height 28
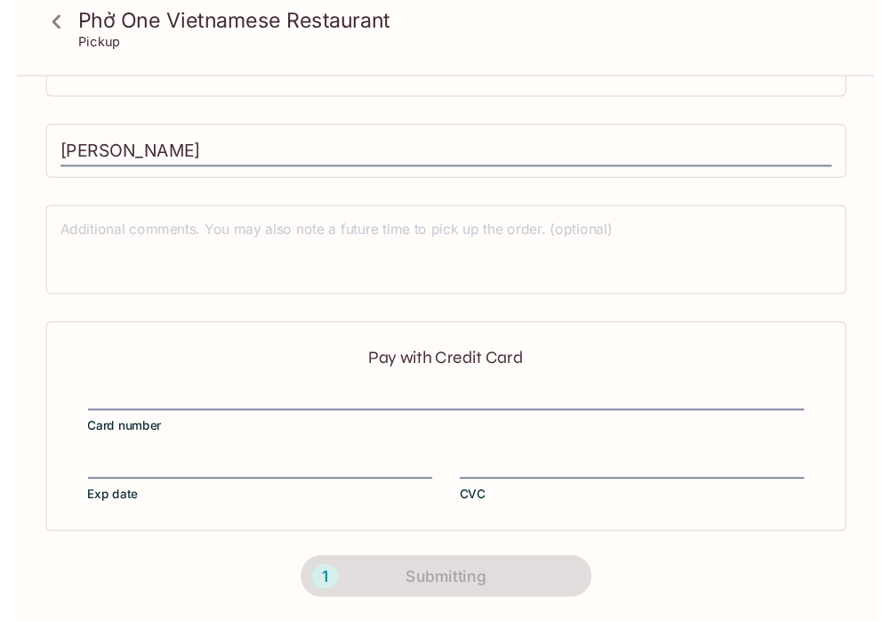
scroll to position [0, 0]
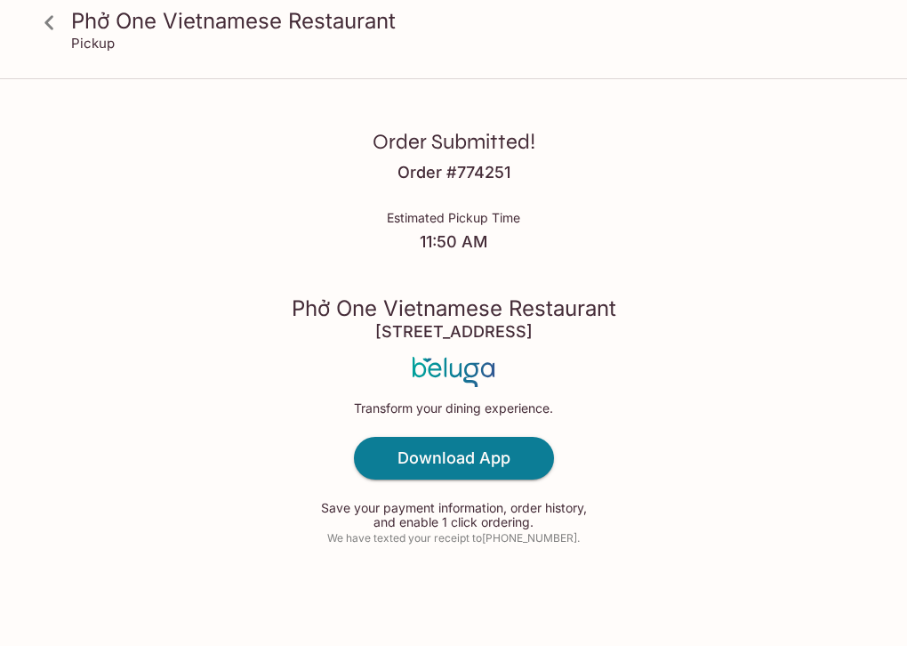
click at [711, 143] on div "Order Submitted! Order # 774251 Estimated Pickup Time 11:50 AM Phở One Vietname…" at bounding box center [453, 323] width 907 height 646
